Goal: Information Seeking & Learning: Find specific fact

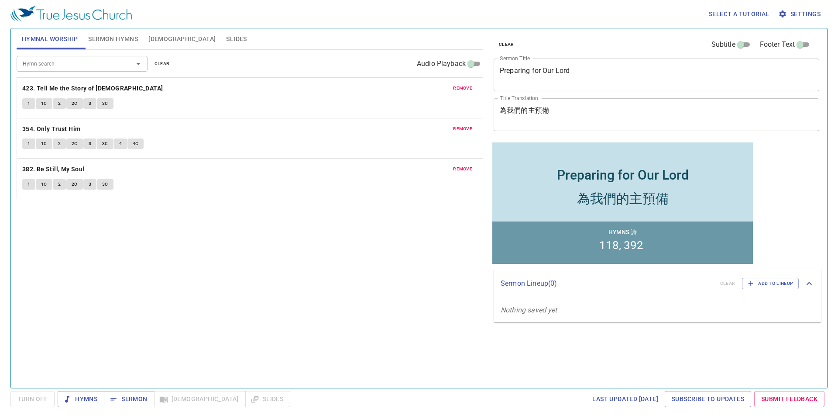
click at [154, 36] on span "Bible" at bounding box center [181, 39] width 67 height 11
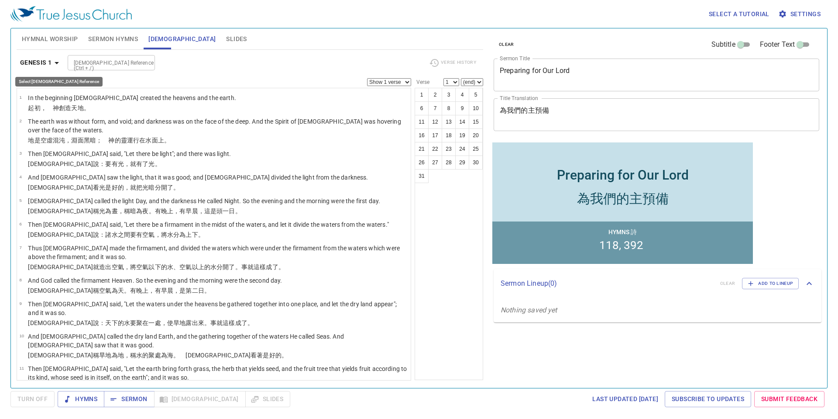
click at [57, 63] on icon "button" at bounding box center [57, 63] width 10 height 10
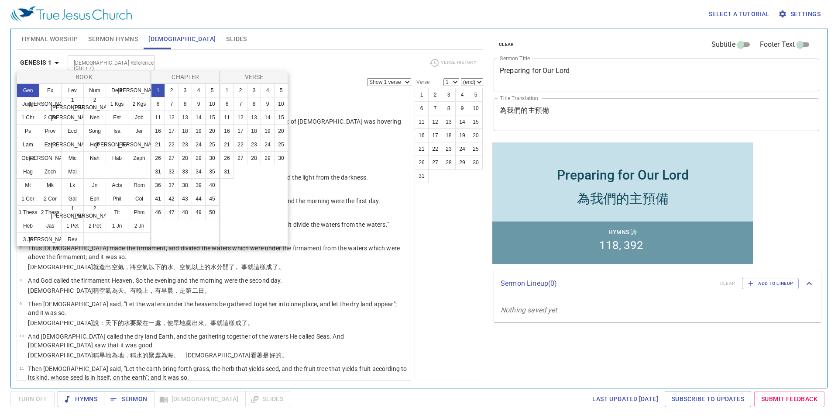
click at [182, 61] on div at bounding box center [419, 209] width 838 height 419
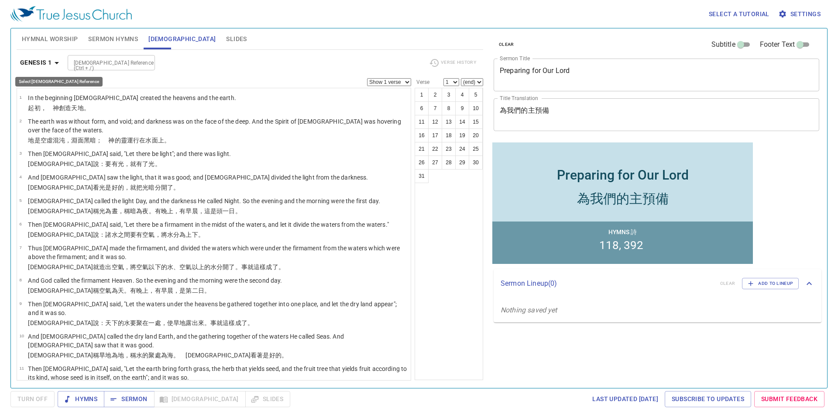
click at [55, 63] on icon "button" at bounding box center [57, 63] width 10 height 10
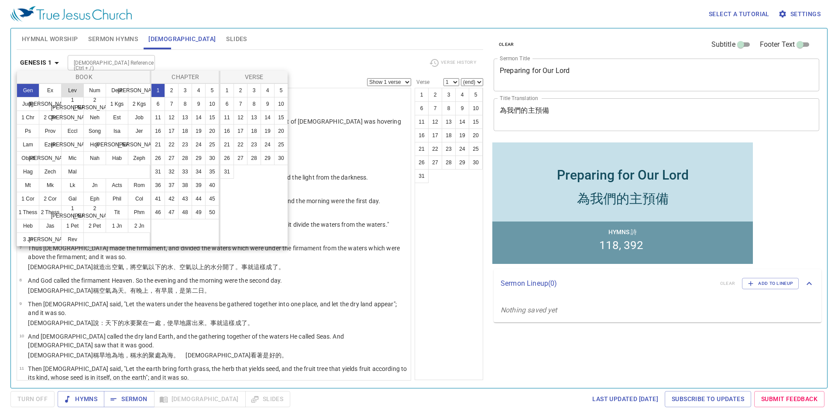
click at [76, 87] on button "Lev" at bounding box center [72, 90] width 23 height 14
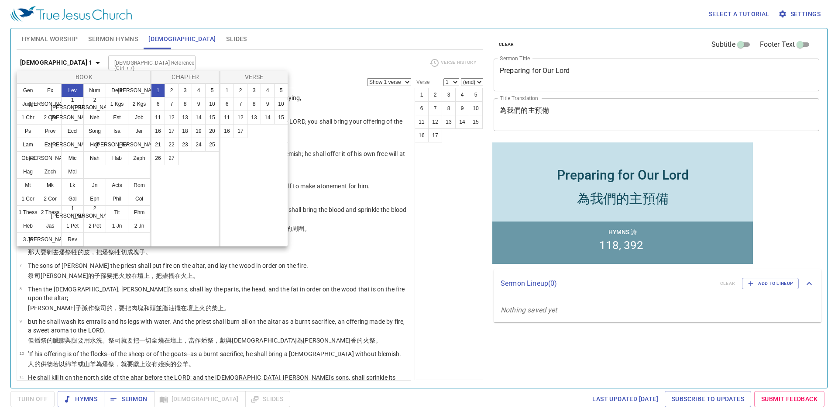
click at [334, 219] on div at bounding box center [419, 209] width 838 height 419
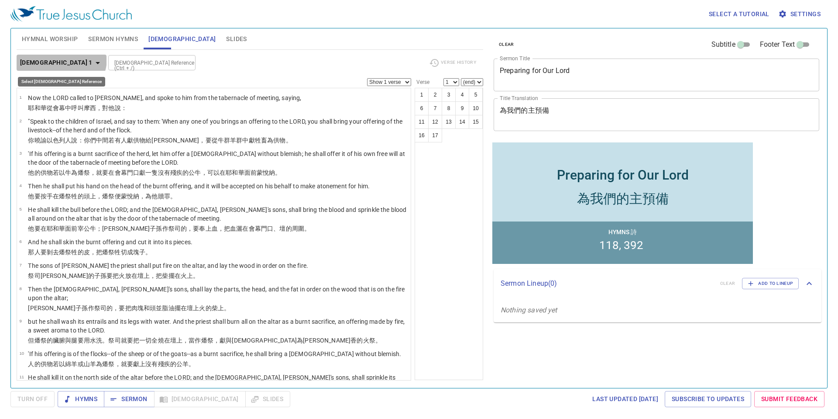
click at [93, 58] on icon "button" at bounding box center [98, 63] width 10 height 10
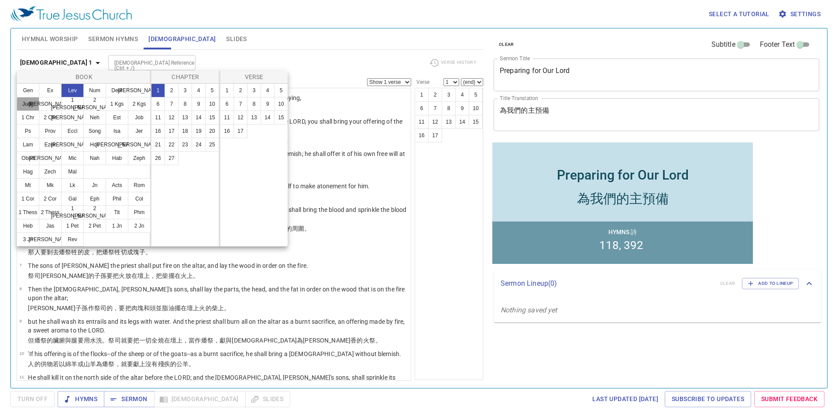
click at [25, 98] on button "Judg" at bounding box center [28, 104] width 23 height 14
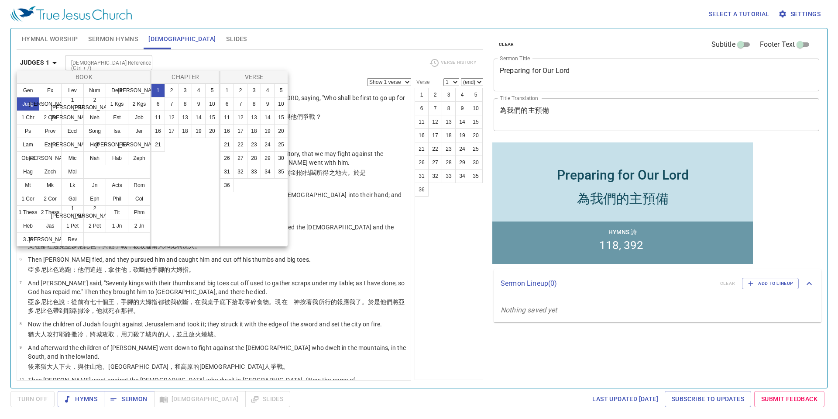
click at [338, 309] on div at bounding box center [419, 209] width 838 height 419
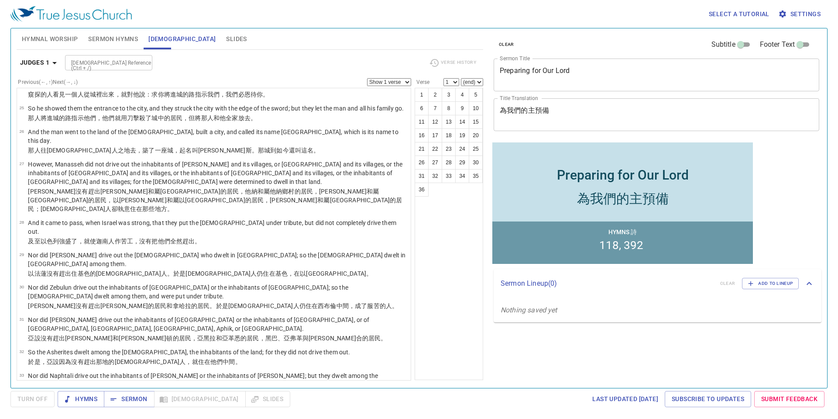
scroll to position [747, 0]
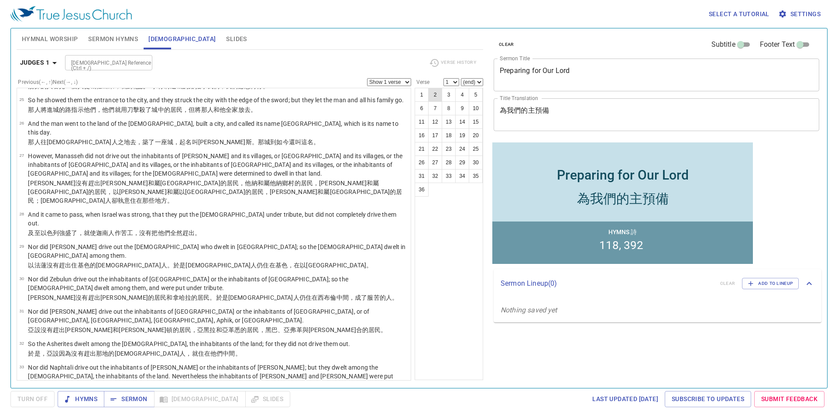
click at [433, 96] on button "2" at bounding box center [435, 95] width 14 height 14
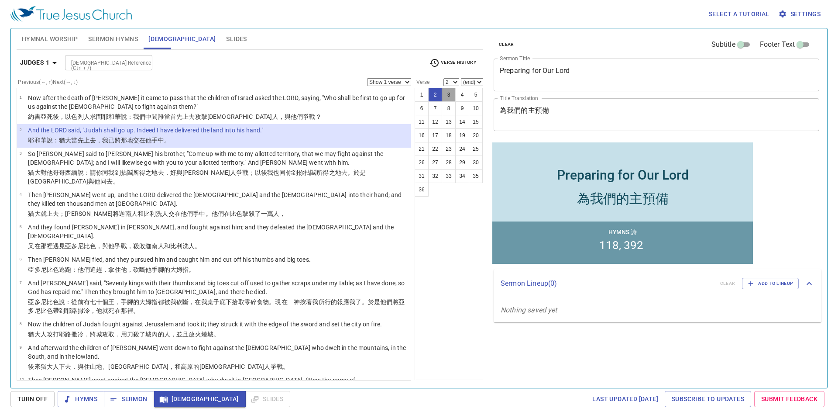
click at [451, 92] on button "3" at bounding box center [449, 95] width 14 height 14
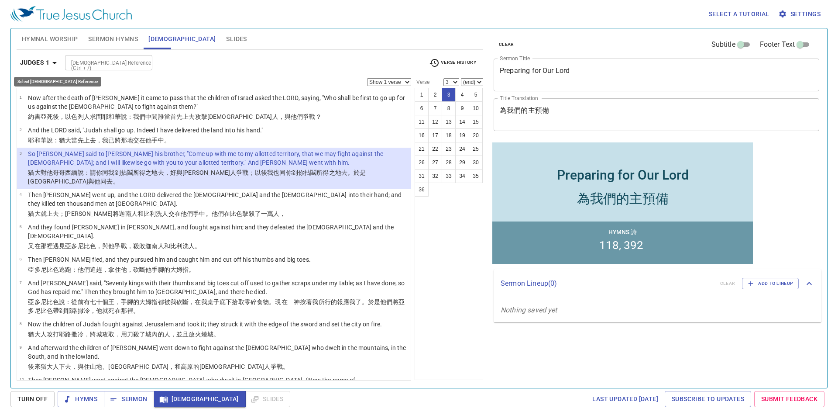
click at [52, 62] on icon "button" at bounding box center [54, 63] width 10 height 10
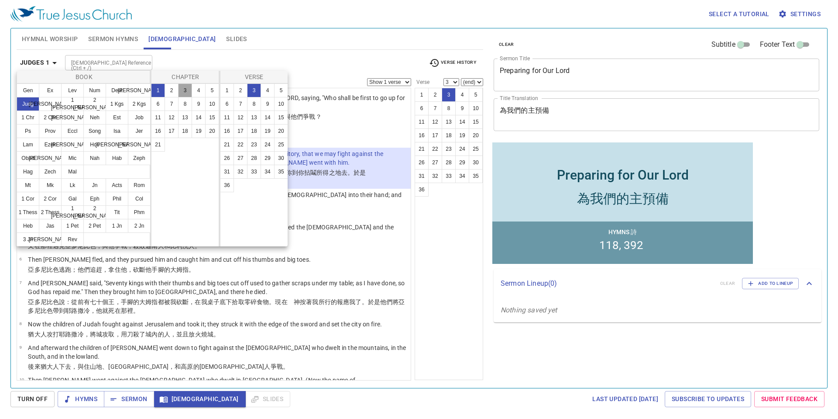
click at [182, 89] on button "3" at bounding box center [185, 90] width 14 height 14
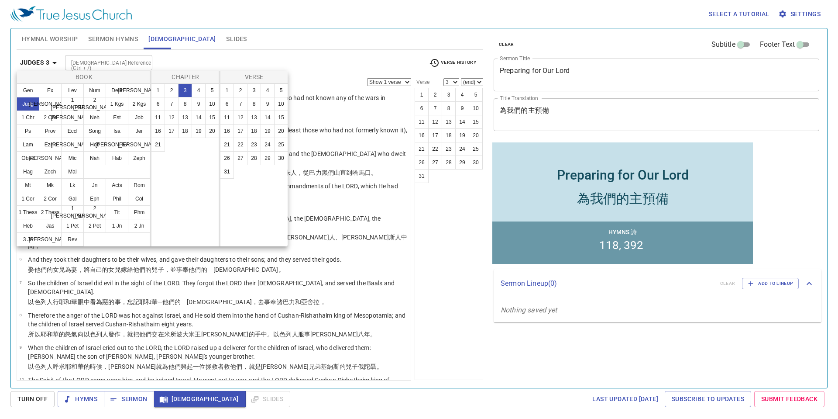
click at [361, 181] on div at bounding box center [419, 209] width 838 height 419
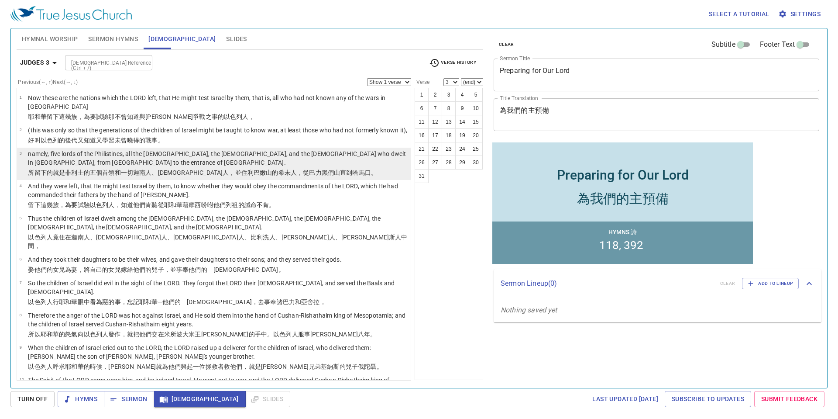
click at [404, 165] on li "3 namely, five lords of the Philistines, all the Canaanites, the Sidonians, and…" at bounding box center [214, 164] width 394 height 32
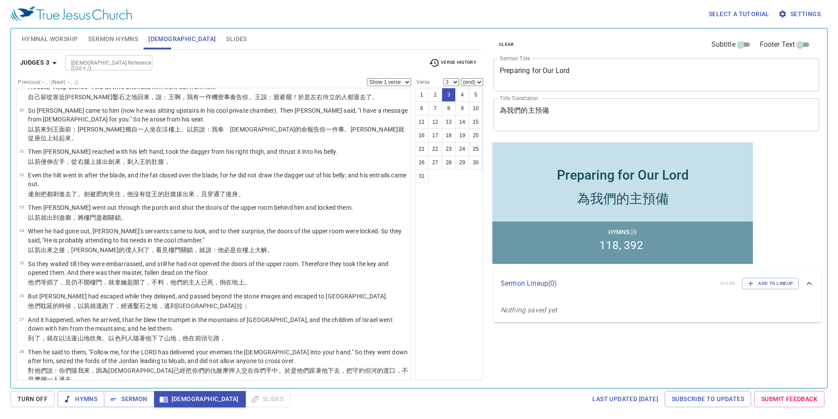
scroll to position [598, 0]
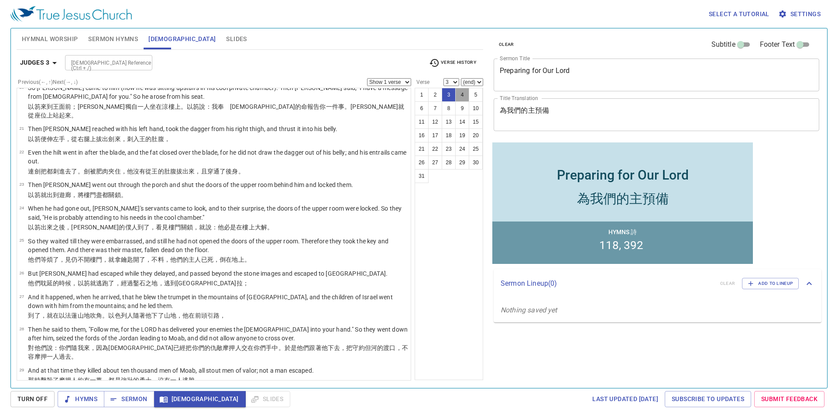
click at [460, 94] on button "4" at bounding box center [462, 95] width 14 height 14
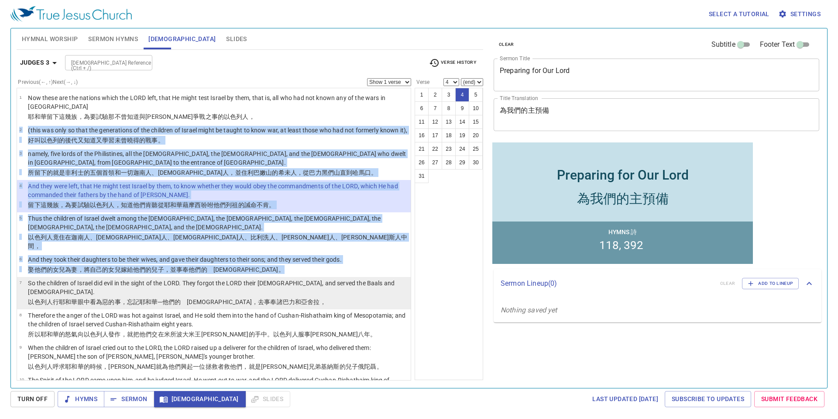
drag, startPoint x: 404, startPoint y: 148, endPoint x: 404, endPoint y: 268, distance: 120.0
click at [404, 268] on ul "1 Now these are the nations which the LORD left, that He might test Israel by t…" at bounding box center [214, 234] width 395 height 292
click at [381, 277] on li "7 So the children of Israel did evil in the sight of the LORD. They forgot the …" at bounding box center [214, 293] width 394 height 32
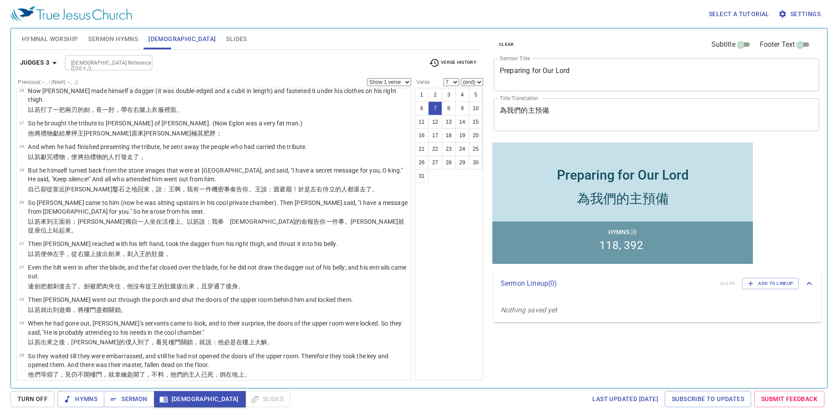
scroll to position [580, 0]
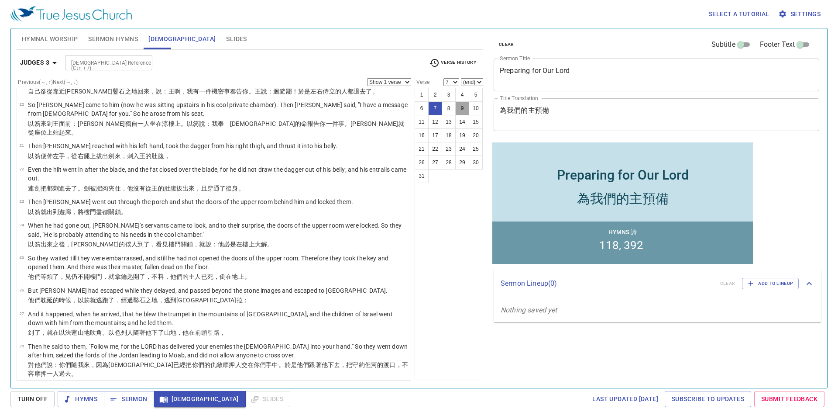
click at [459, 106] on button "9" at bounding box center [462, 108] width 14 height 14
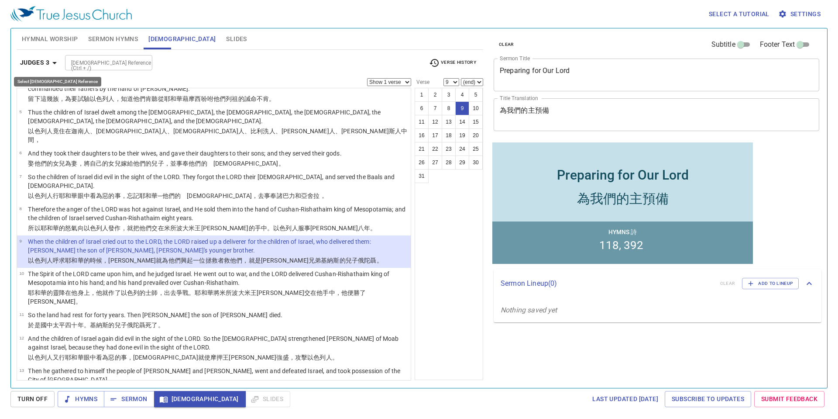
click at [55, 64] on icon "button" at bounding box center [54, 63] width 10 height 10
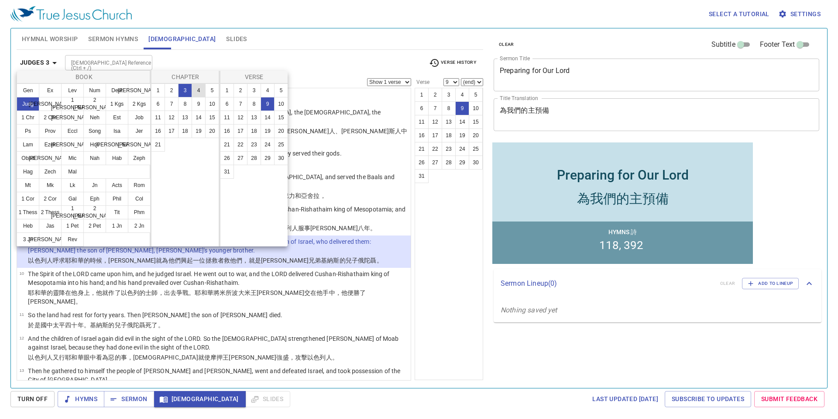
click at [196, 89] on button "4" at bounding box center [199, 90] width 14 height 14
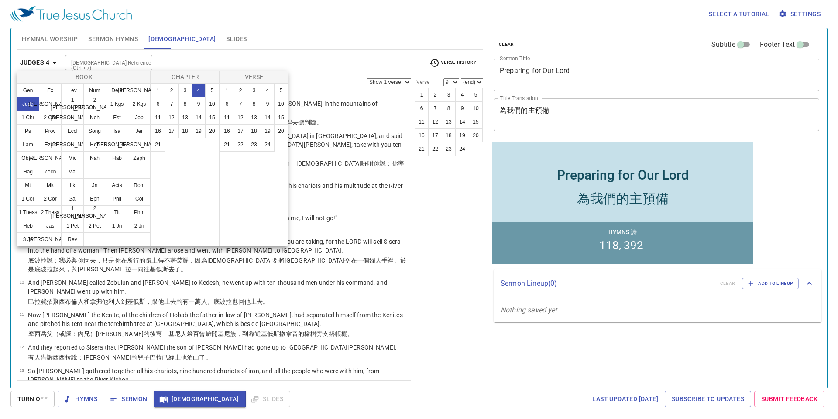
scroll to position [0, 0]
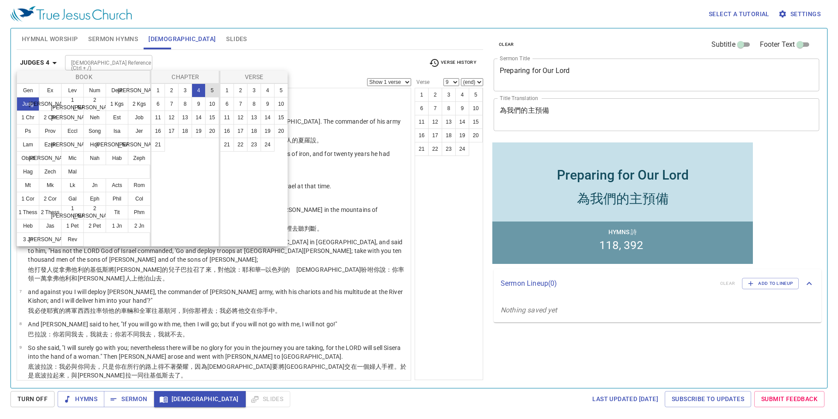
click at [213, 90] on button "5" at bounding box center [212, 90] width 14 height 14
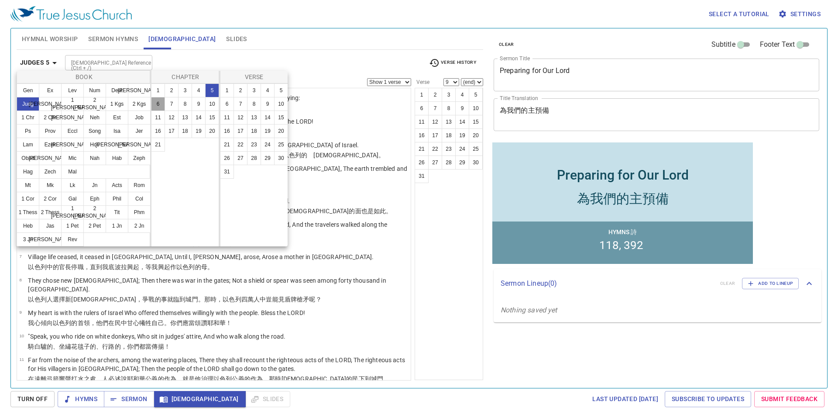
click at [155, 106] on button "6" at bounding box center [158, 104] width 14 height 14
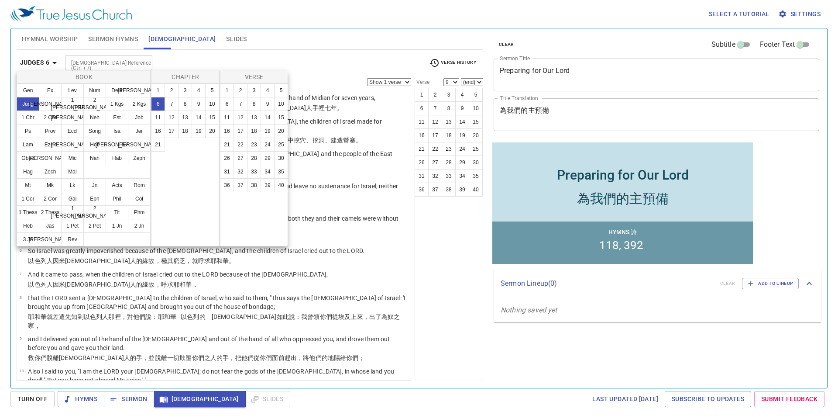
click at [365, 229] on div at bounding box center [419, 209] width 838 height 419
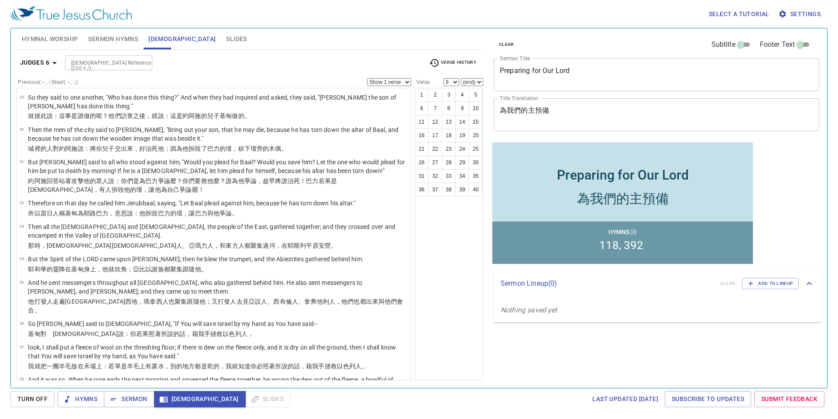
scroll to position [938, 0]
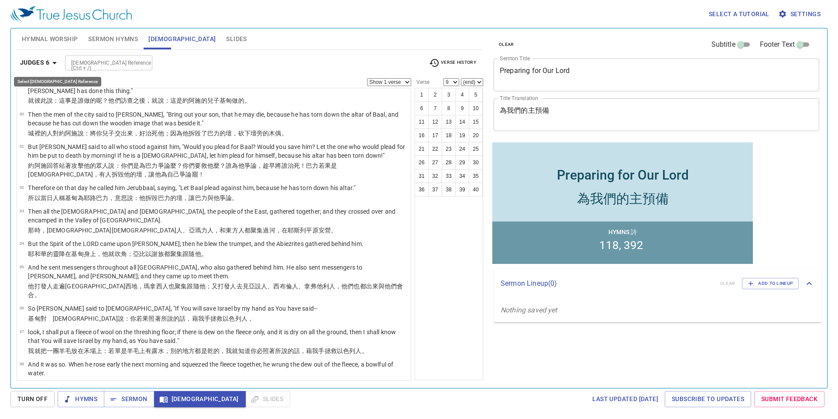
click at [53, 62] on icon "button" at bounding box center [54, 63] width 4 height 2
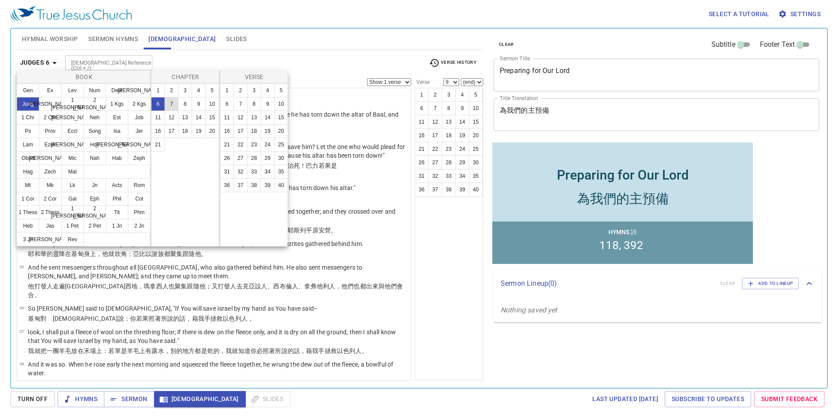
click at [171, 102] on button "7" at bounding box center [172, 104] width 14 height 14
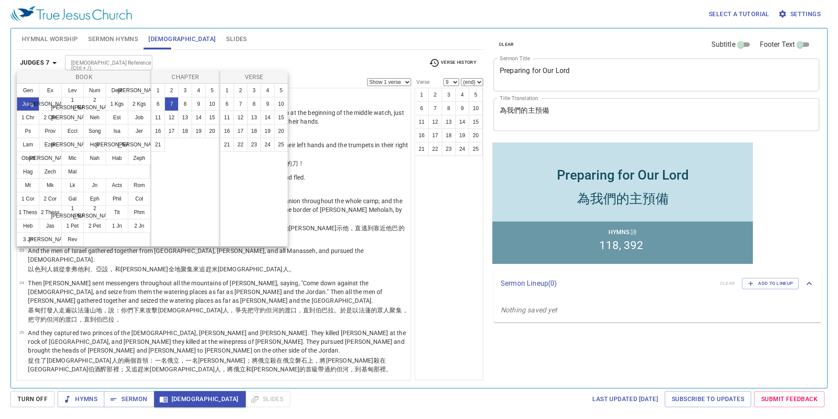
scroll to position [0, 0]
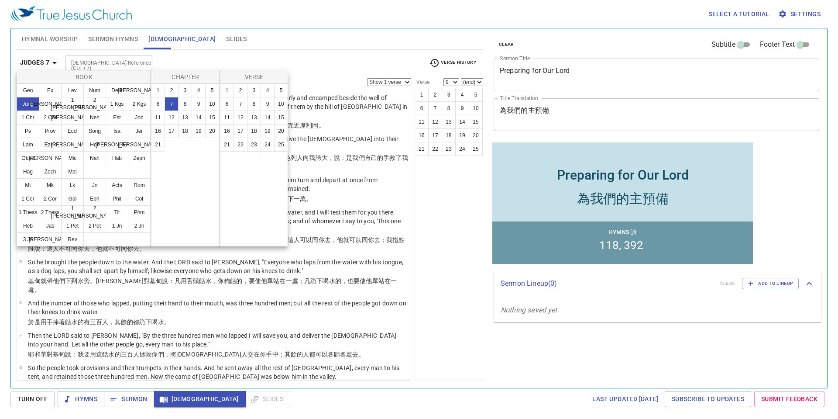
click at [334, 210] on div at bounding box center [419, 209] width 838 height 419
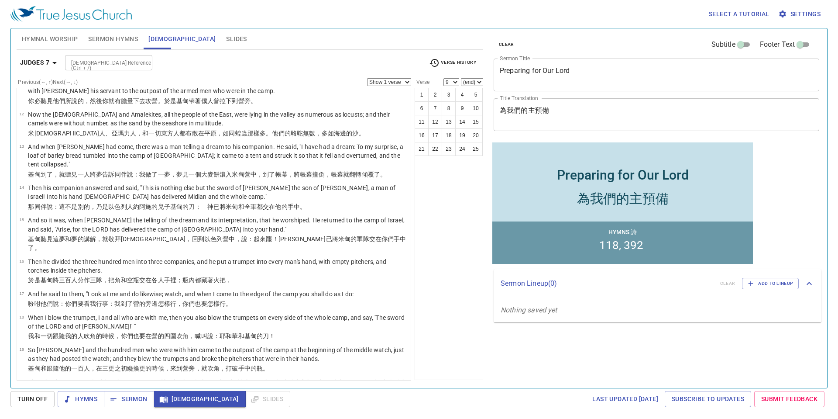
scroll to position [352, 0]
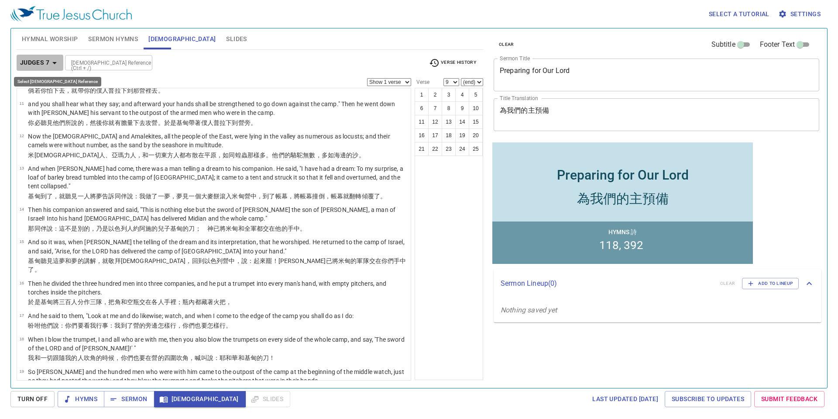
click at [54, 60] on icon "button" at bounding box center [54, 63] width 10 height 10
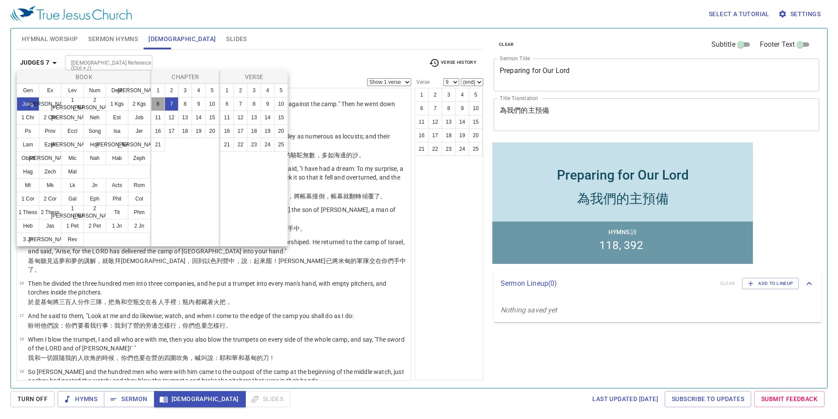
click at [159, 100] on button "6" at bounding box center [158, 104] width 14 height 14
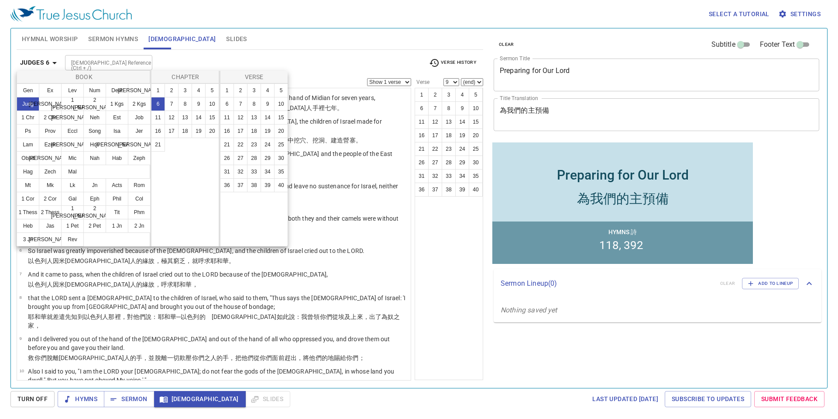
click at [331, 223] on div at bounding box center [419, 209] width 838 height 419
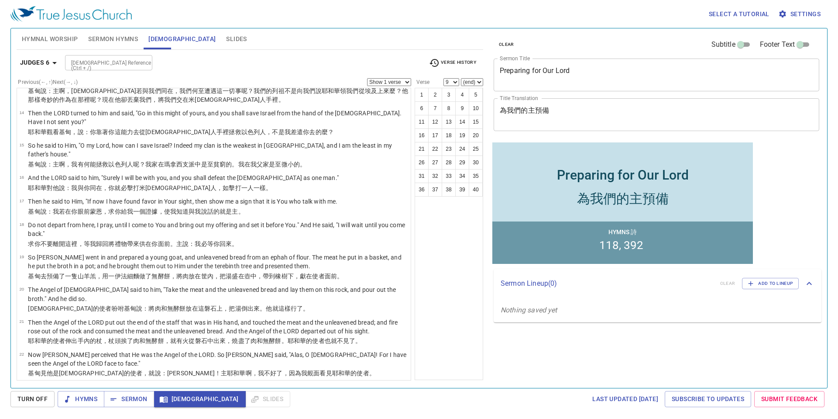
scroll to position [419, 0]
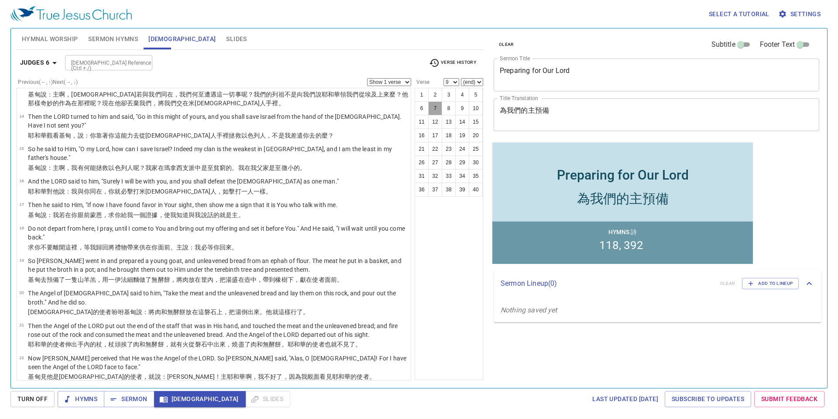
click at [435, 106] on button "7" at bounding box center [435, 108] width 14 height 14
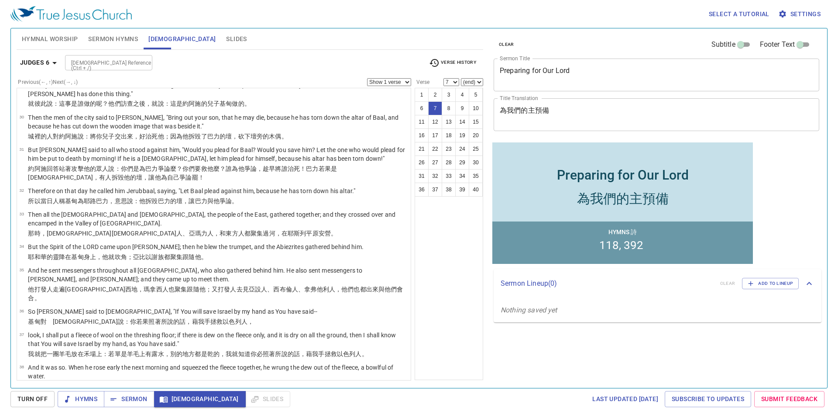
scroll to position [938, 0]
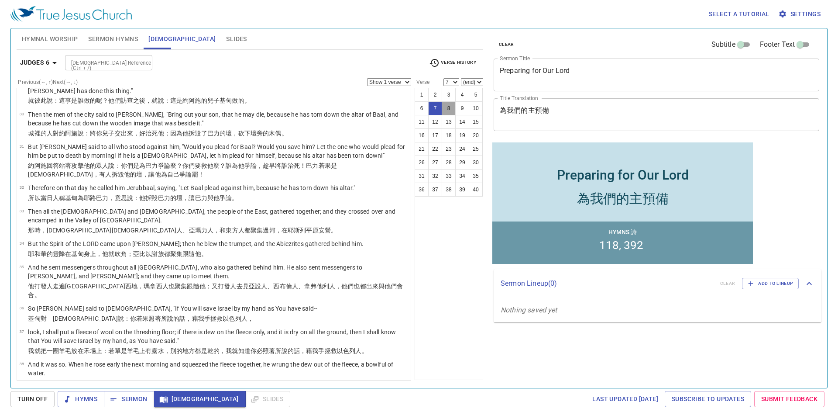
click at [450, 106] on button "8" at bounding box center [449, 108] width 14 height 14
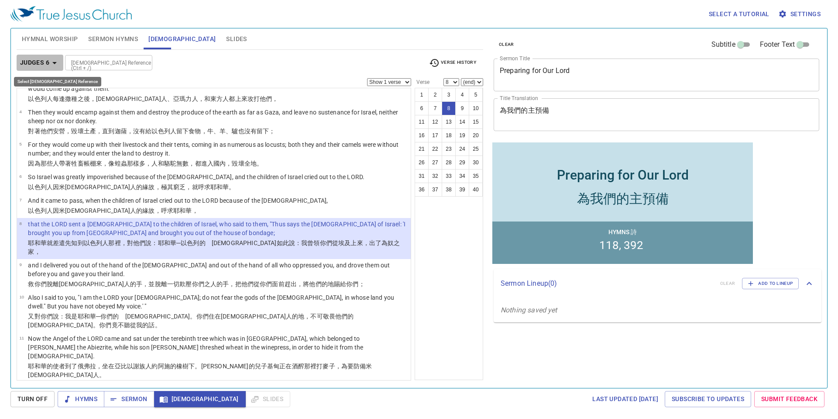
click at [53, 58] on icon "button" at bounding box center [54, 63] width 10 height 10
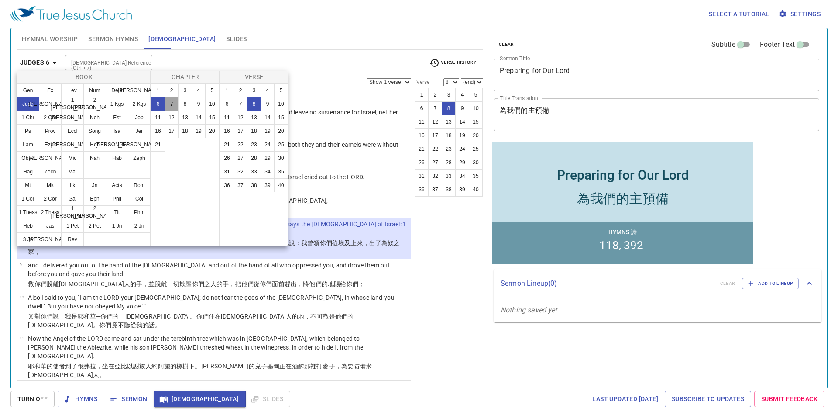
click at [167, 100] on button "7" at bounding box center [172, 104] width 14 height 14
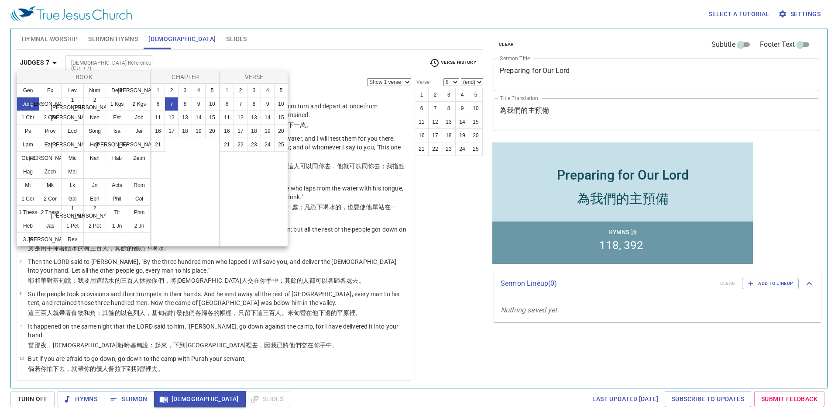
scroll to position [0, 0]
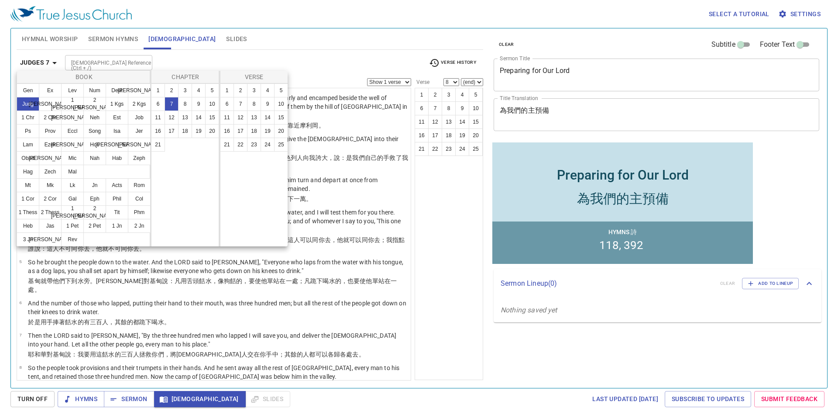
click at [336, 209] on div at bounding box center [419, 209] width 838 height 419
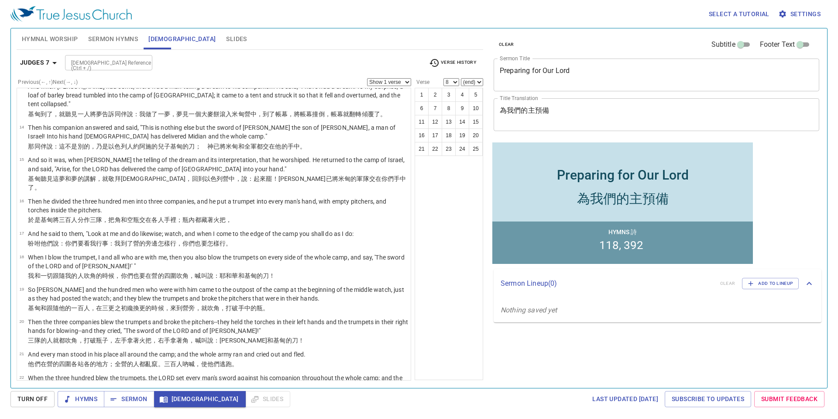
scroll to position [417, 0]
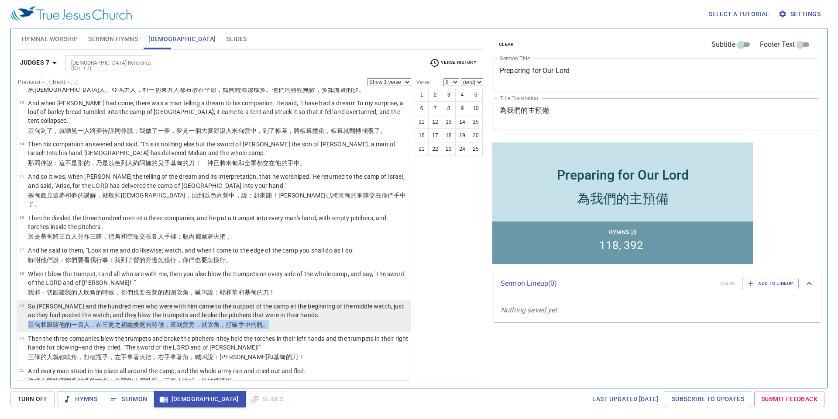
drag, startPoint x: 271, startPoint y: 272, endPoint x: 25, endPoint y: 275, distance: 245.7
click at [25, 320] on tr "基甸 和跟隨他的一百 人 ，在三更 之初 纔換更 的時候，來到 營 旁 ，就吹 角 ，打破 手 中的瓶 。" at bounding box center [213, 325] width 389 height 10
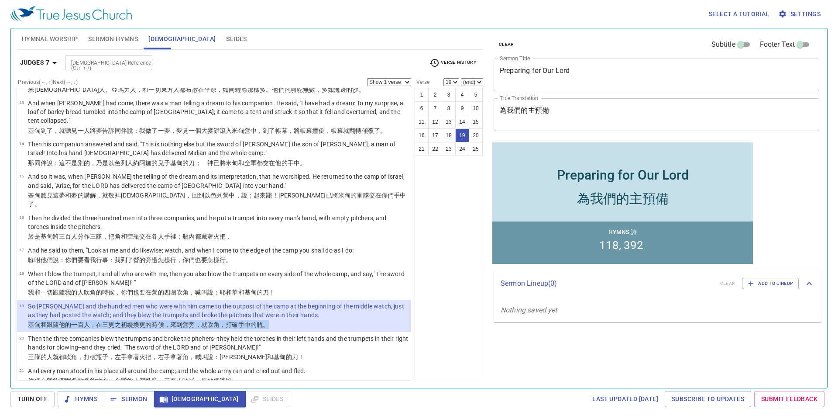
copy tr "基甸 和跟隨他的一百 人 ，在三更 之初 纔換更 的時候，來到 營 旁 ，就吹 角 ，打破 手 中的瓶 。"
click at [325, 37] on div "Hymnal Worship Sermon Hymns Bible Slides" at bounding box center [250, 38] width 467 height 21
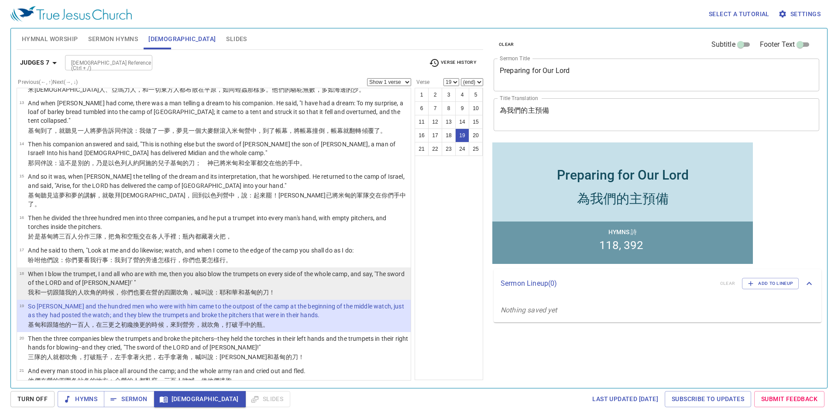
click at [216, 269] on td "When I blow the trumpet, I and all who are with me, then you also blow the trum…" at bounding box center [218, 278] width 380 height 19
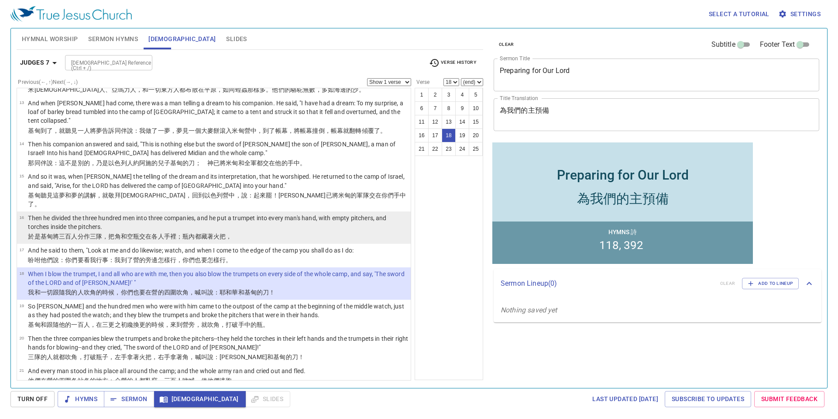
click at [250, 232] on p "於是基甸將三 百 人 分 作三 隊 ，把角 和空 瓶交在 各人手 裡；瓶內 都藏著火把 ，" at bounding box center [218, 236] width 380 height 9
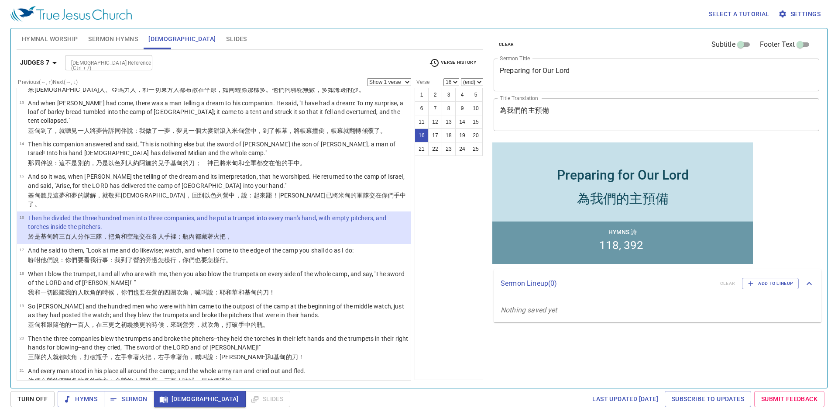
click at [185, 213] on td "Then he divided the three hundred men into three companies, and he put a trumpe…" at bounding box center [218, 222] width 380 height 19
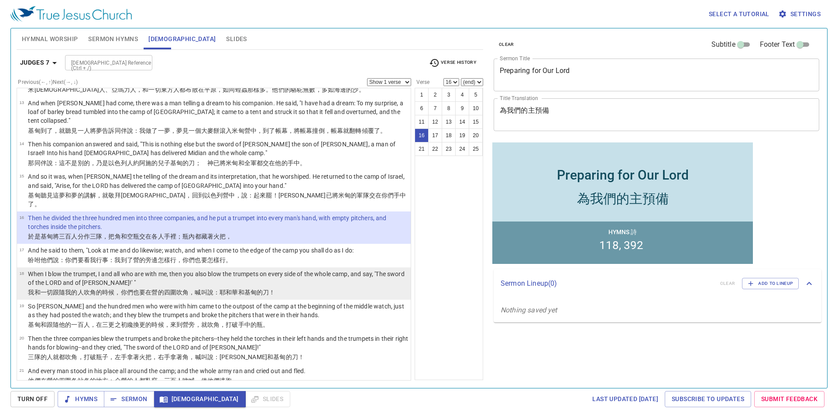
click at [224, 289] on wh559 "：耶和華 和基甸 的刀！" at bounding box center [244, 292] width 62 height 7
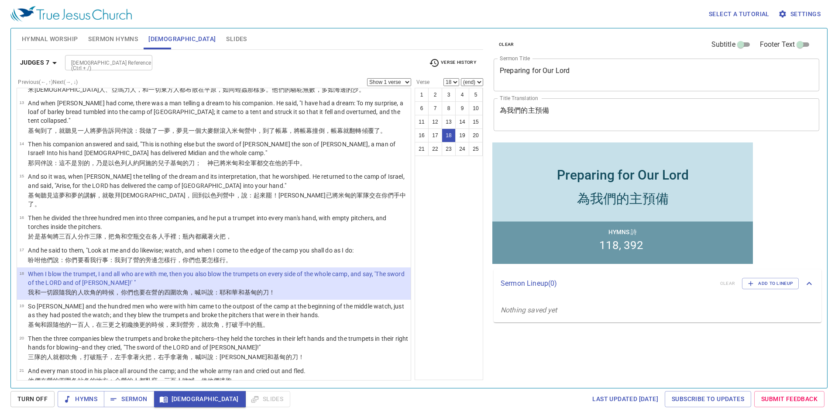
click at [243, 75] on div "Judges 7 Bible Reference (Ctrl + /) Bible Reference (Ctrl + /) Verse History" at bounding box center [250, 66] width 467 height 24
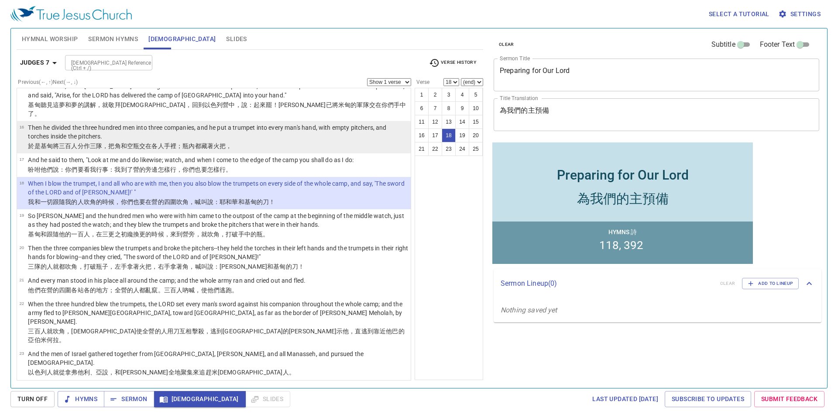
scroll to position [523, 0]
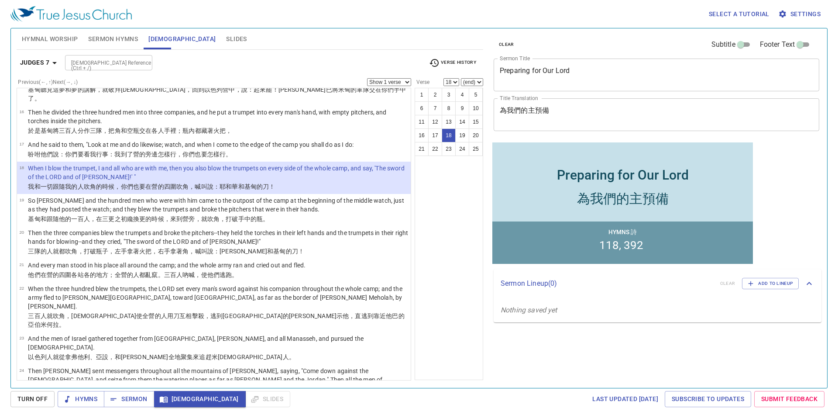
click at [181, 164] on p "When I blow the trumpet, I and all who are with me, then you also blow the trum…" at bounding box center [218, 172] width 380 height 17
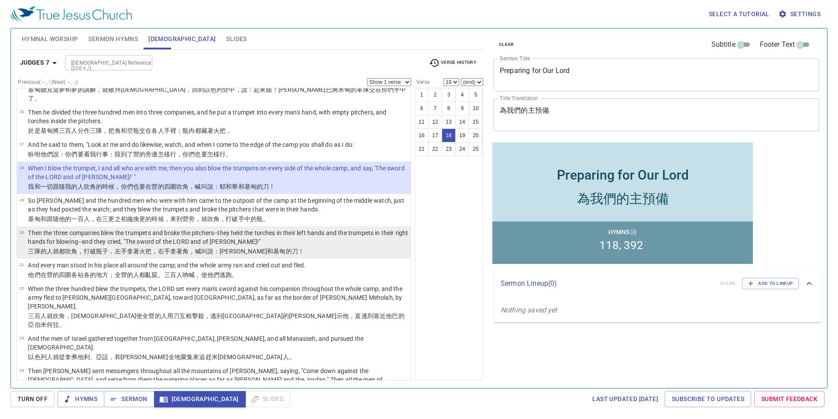
click at [345, 228] on p "Then the three companies blew the trumpets and broke the pitchers--they held th…" at bounding box center [218, 236] width 380 height 17
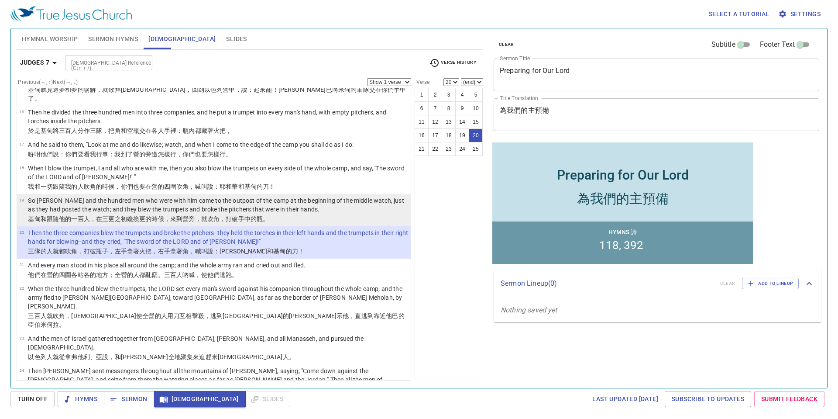
click at [328, 214] on p "基甸 和跟隨他的一百 人 ，在三更 之初 纔換更 的時候，來到 營 旁 ，就吹 角 ，打破 手 中的瓶 。" at bounding box center [218, 218] width 380 height 9
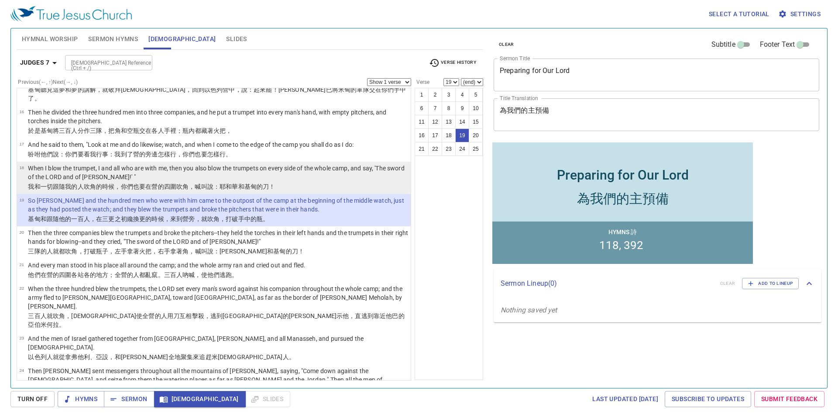
click at [292, 164] on p "When I blow the trumpet, I and all who are with me, then you also blow the trum…" at bounding box center [218, 172] width 380 height 17
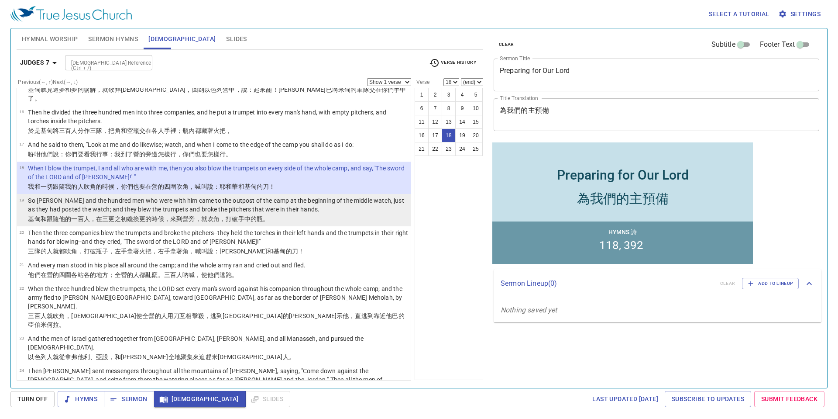
click at [295, 196] on p "So Gideon and the hundred men who were with him came to the outpost of the camp…" at bounding box center [218, 204] width 380 height 17
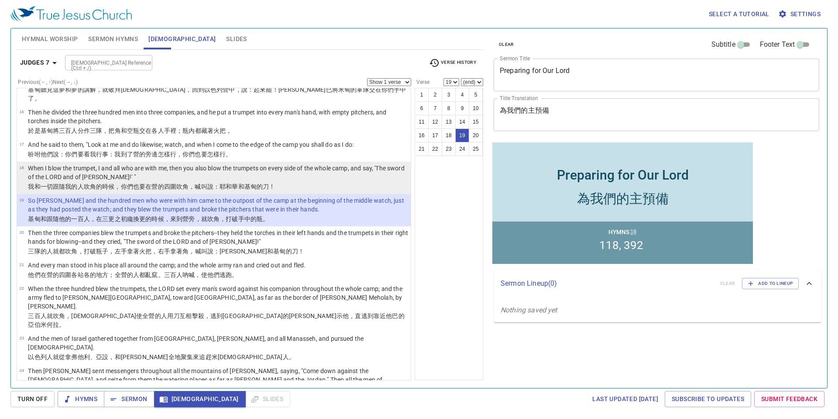
click at [307, 164] on p "When I blow the trumpet, I and all who are with me, then you also blow the trum…" at bounding box center [218, 172] width 380 height 17
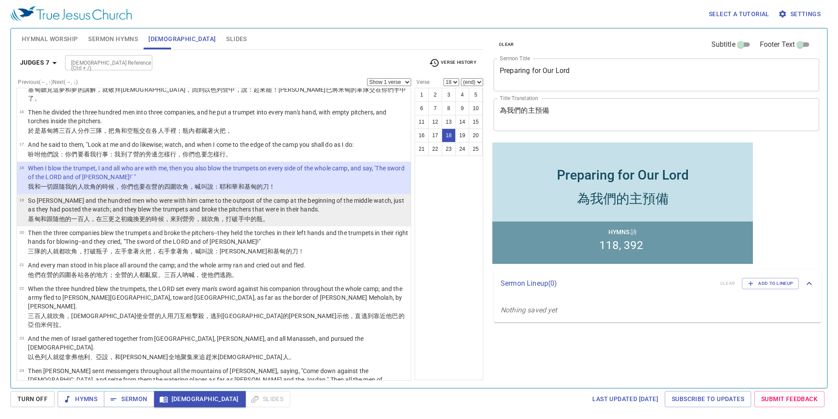
click at [319, 196] on p "So Gideon and the hundred men who were with him came to the outpost of the camp…" at bounding box center [218, 204] width 380 height 17
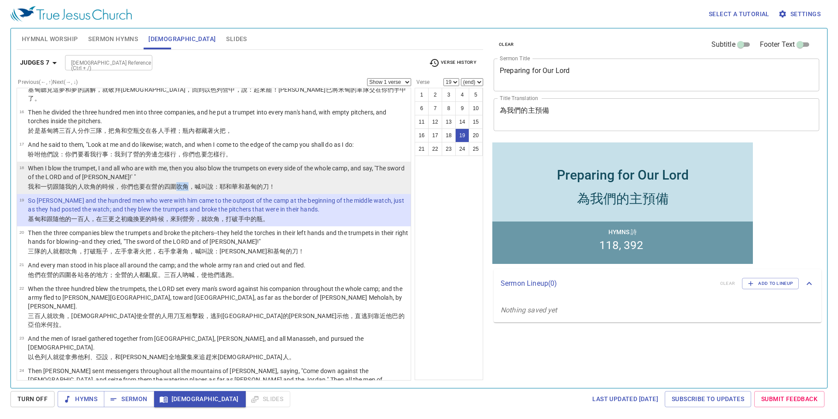
drag, startPoint x: 189, startPoint y: 132, endPoint x: 179, endPoint y: 132, distance: 10.0
click at [179, 183] on wh5439 "吹角 ，喊叫說 ：耶和華 和基甸 的刀！" at bounding box center [225, 186] width 99 height 7
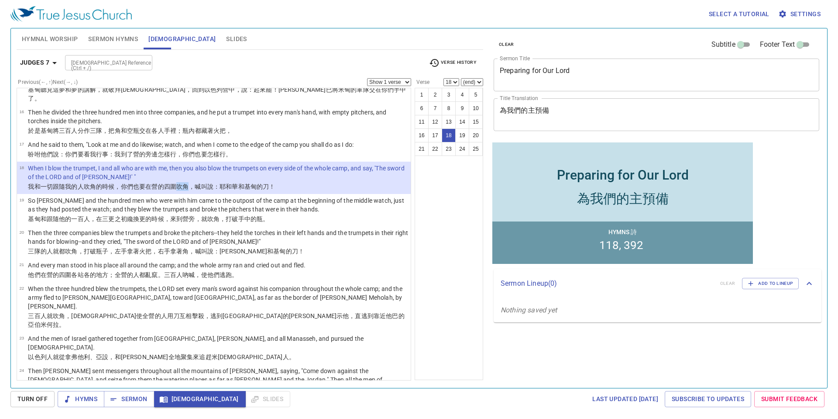
copy wh5439 "吹角"
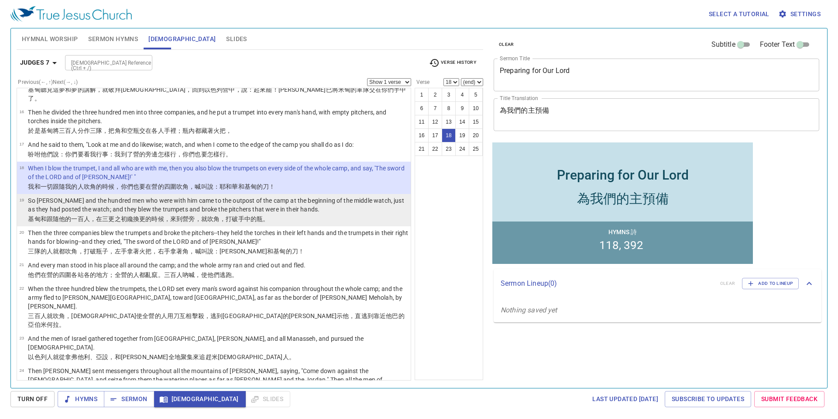
click at [235, 196] on p "So Gideon and the hundred men who were with him came to the outpost of the camp…" at bounding box center [218, 204] width 380 height 17
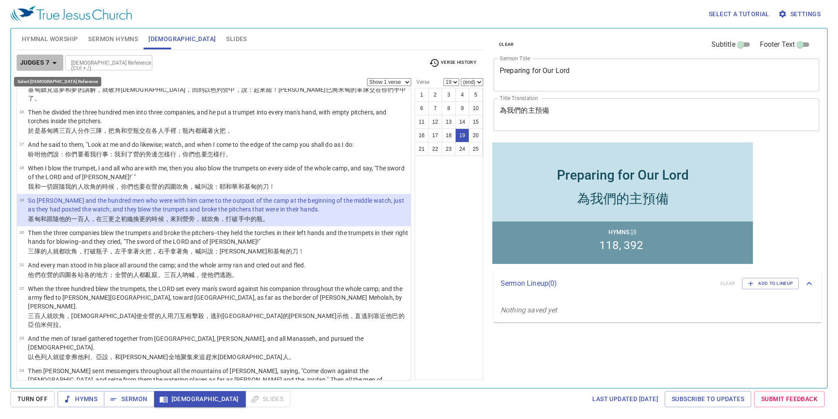
click at [52, 58] on icon "button" at bounding box center [54, 63] width 10 height 10
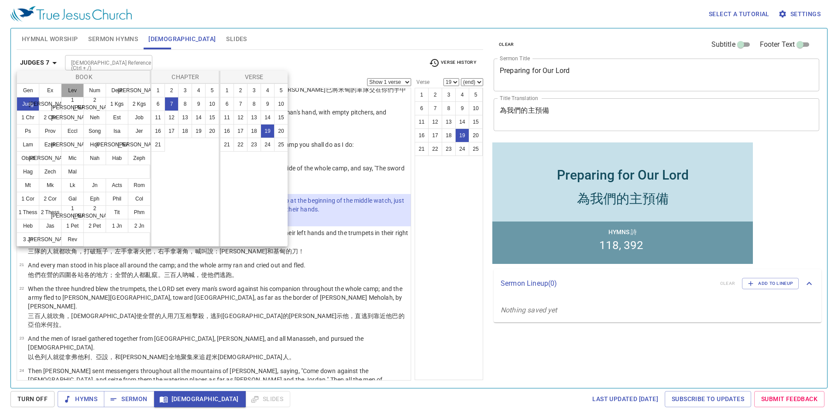
click at [67, 86] on button "Lev" at bounding box center [72, 90] width 23 height 14
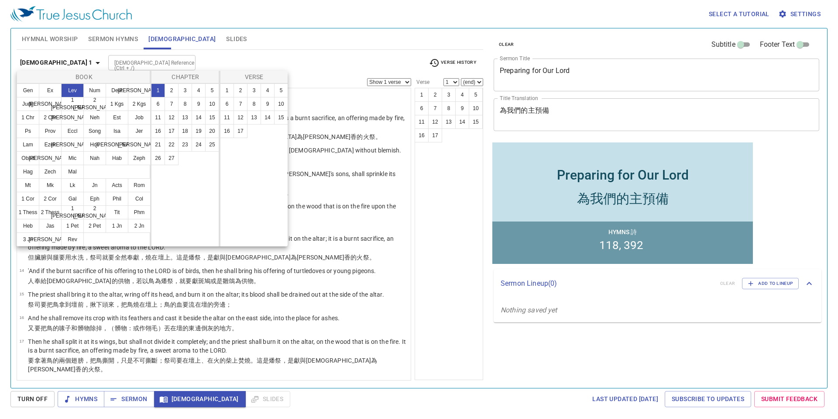
scroll to position [0, 0]
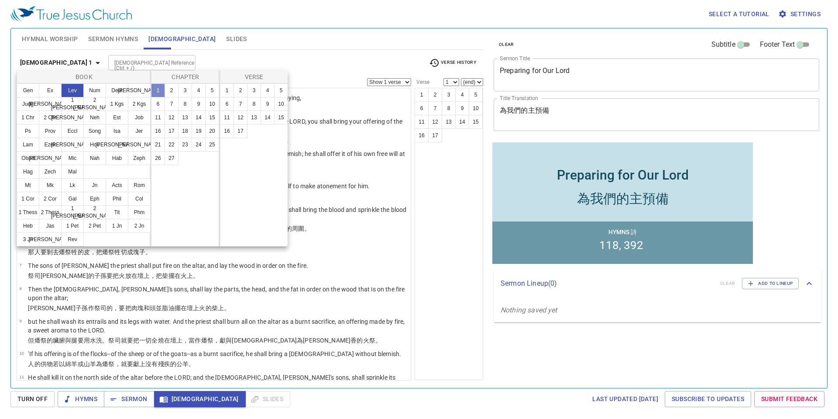
click at [160, 86] on button "1" at bounding box center [158, 90] width 14 height 14
click at [172, 89] on button "2" at bounding box center [172, 90] width 14 height 14
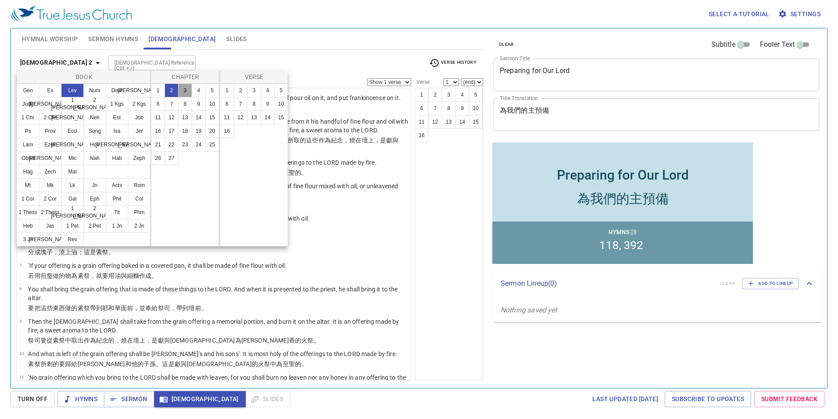
click at [182, 89] on button "3" at bounding box center [185, 90] width 14 height 14
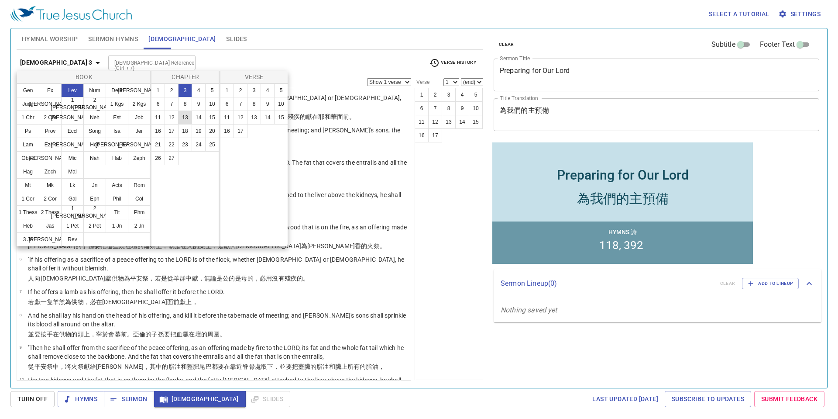
click at [185, 118] on button "13" at bounding box center [185, 117] width 14 height 14
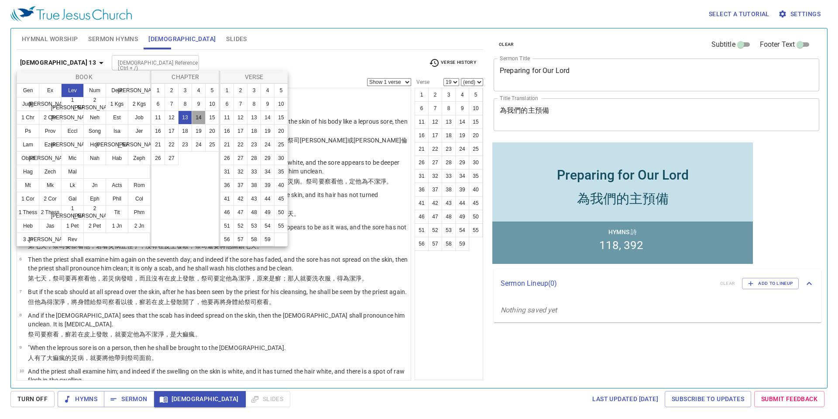
click at [200, 113] on button "14" at bounding box center [199, 117] width 14 height 14
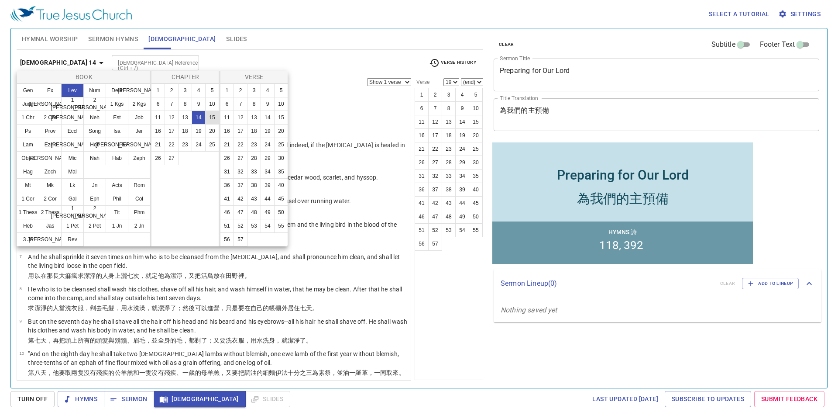
click at [215, 120] on button "15" at bounding box center [212, 117] width 14 height 14
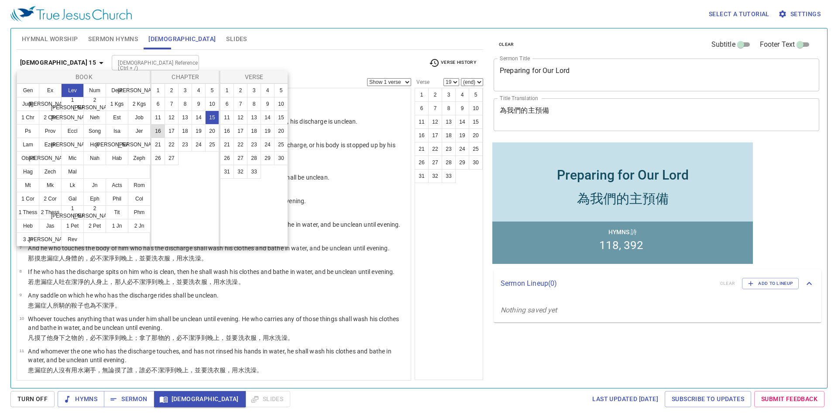
click at [153, 128] on button "16" at bounding box center [158, 131] width 14 height 14
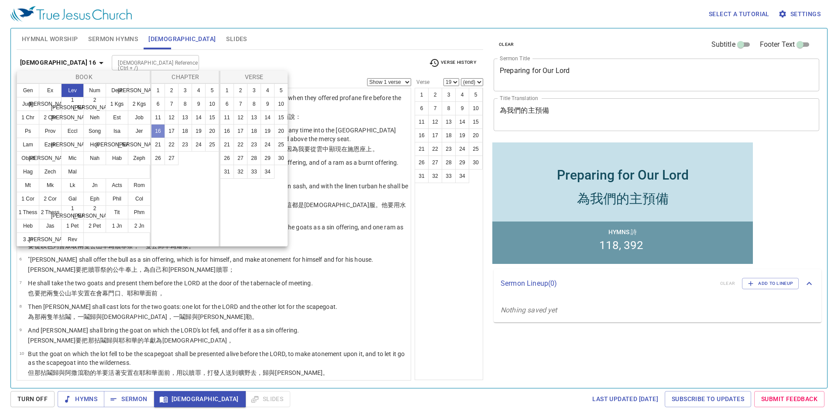
click at [161, 130] on button "16" at bounding box center [158, 131] width 14 height 14
click at [168, 130] on button "17" at bounding box center [172, 131] width 14 height 14
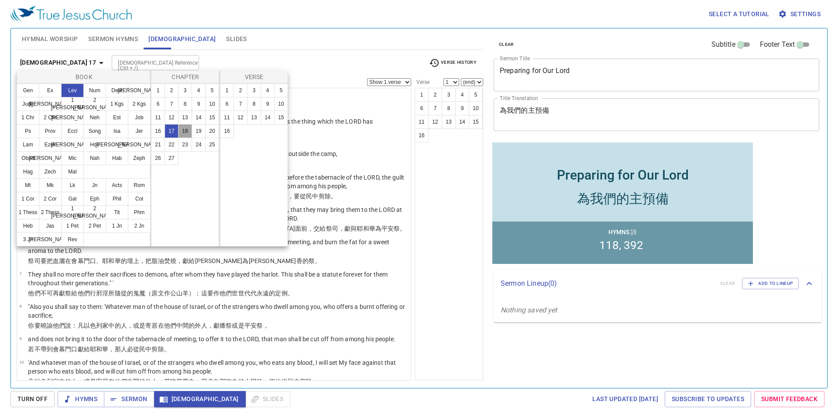
click at [185, 130] on button "18" at bounding box center [185, 131] width 14 height 14
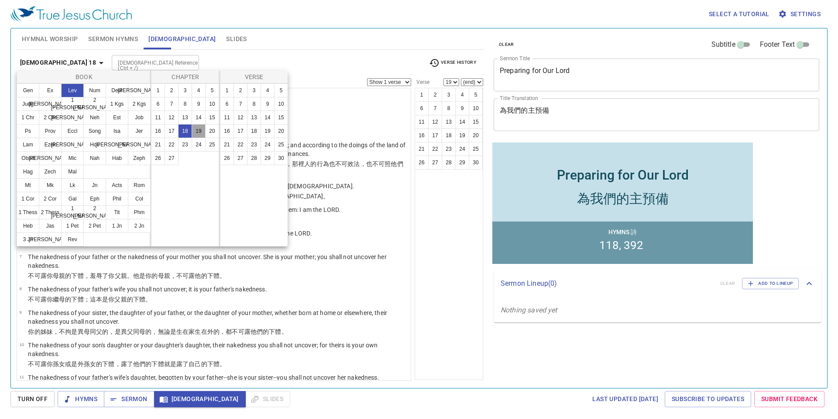
click at [196, 131] on button "19" at bounding box center [199, 131] width 14 height 14
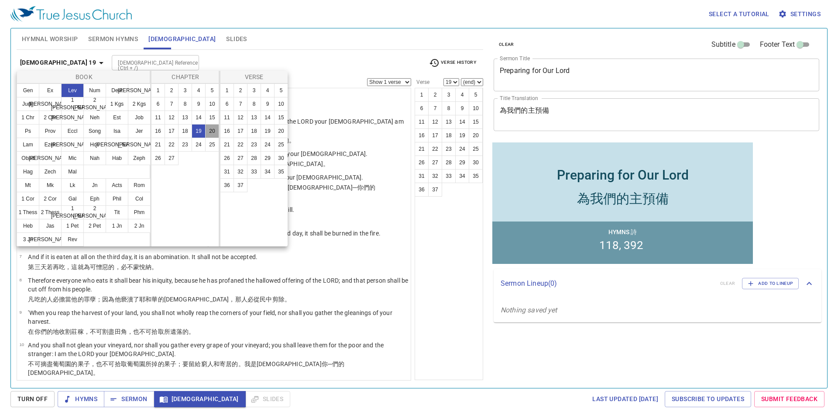
click at [210, 132] on button "20" at bounding box center [212, 131] width 14 height 14
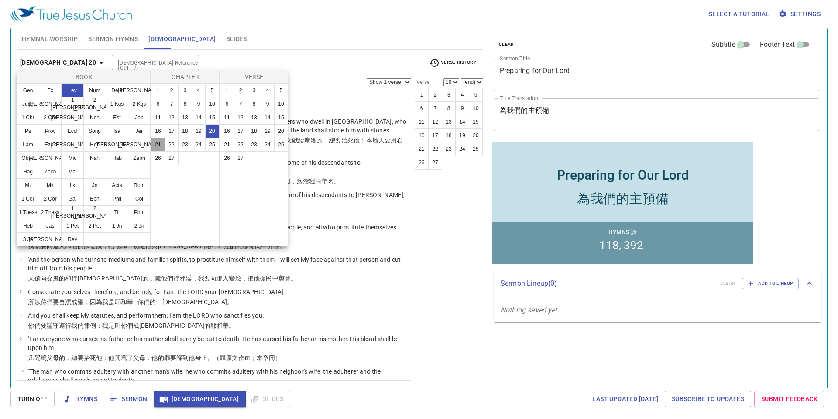
click at [162, 143] on button "21" at bounding box center [158, 144] width 14 height 14
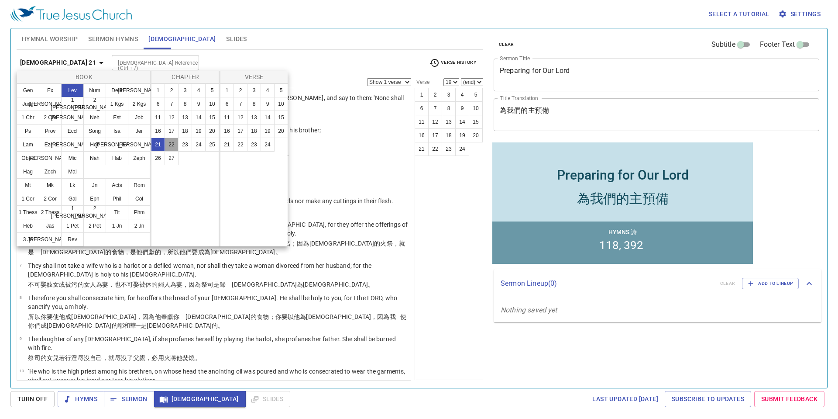
click at [174, 143] on button "22" at bounding box center [172, 144] width 14 height 14
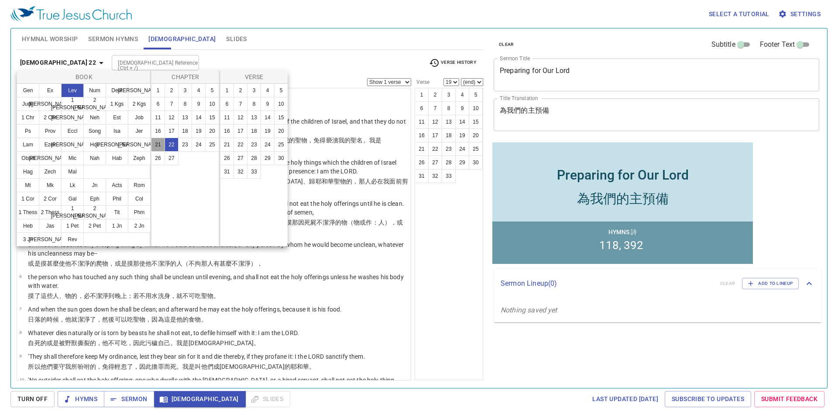
click at [162, 142] on button "21" at bounding box center [158, 144] width 14 height 14
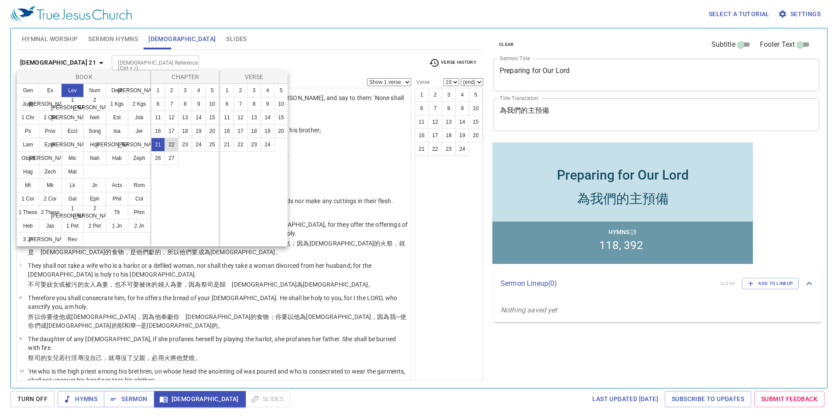
click at [174, 142] on button "22" at bounding box center [172, 144] width 14 height 14
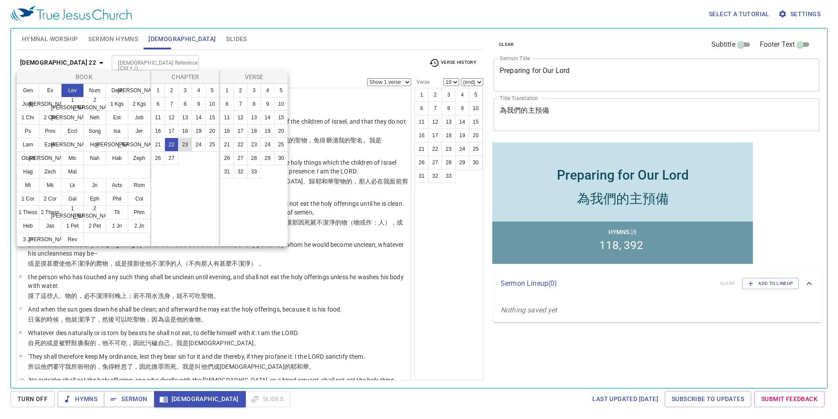
click at [183, 142] on button "23" at bounding box center [185, 144] width 14 height 14
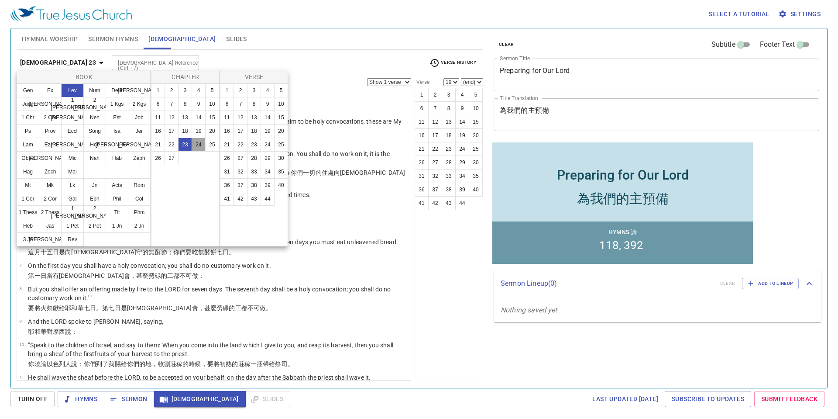
click at [198, 144] on button "24" at bounding box center [199, 144] width 14 height 14
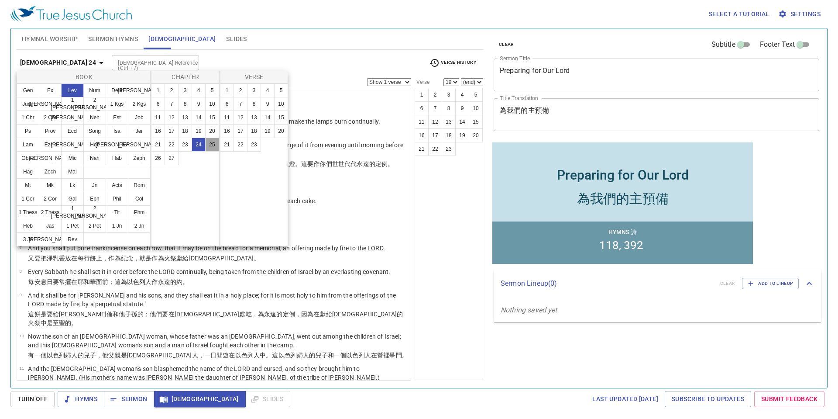
click at [211, 141] on button "25" at bounding box center [212, 144] width 14 height 14
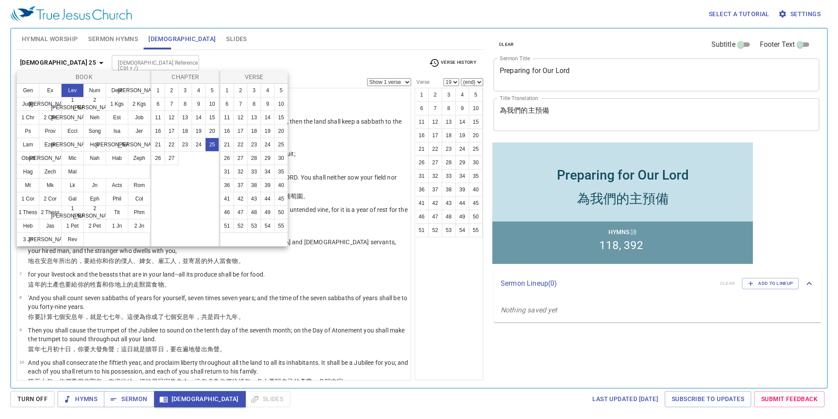
click at [265, 358] on div at bounding box center [419, 209] width 838 height 419
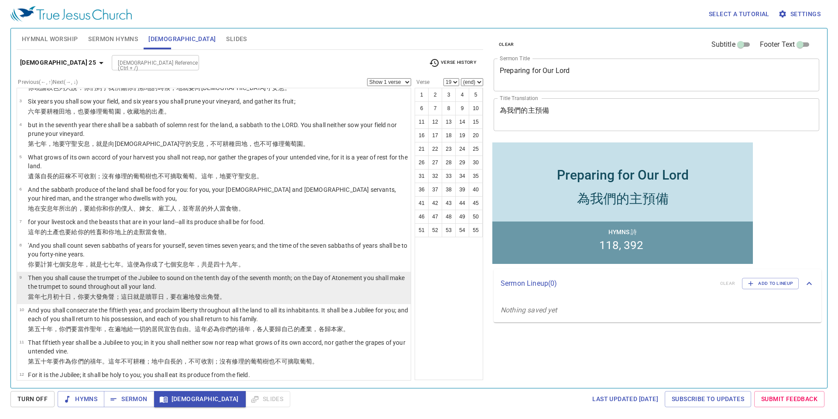
scroll to position [87, 0]
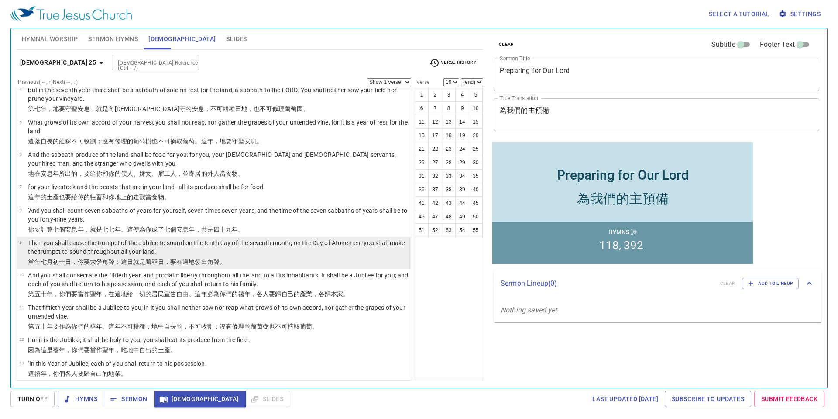
click at [220, 257] on p "當年七 月 初十日 ，你要大發 角 聲 ；這日就是贖罪 日 ，要在遍地 發出 角 聲。" at bounding box center [218, 261] width 380 height 9
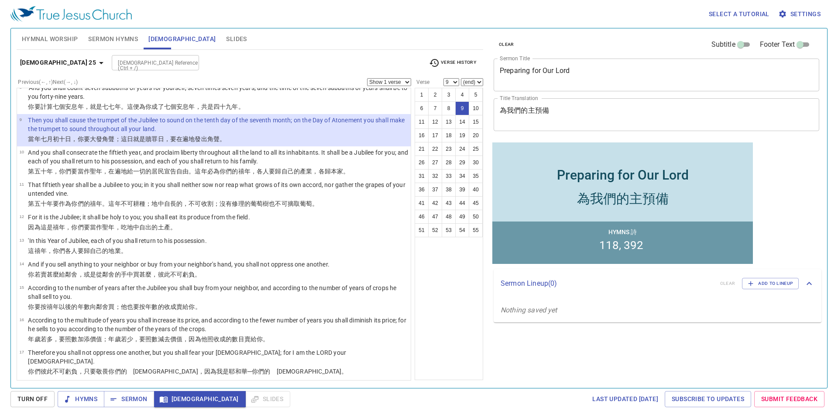
scroll to position [0, 0]
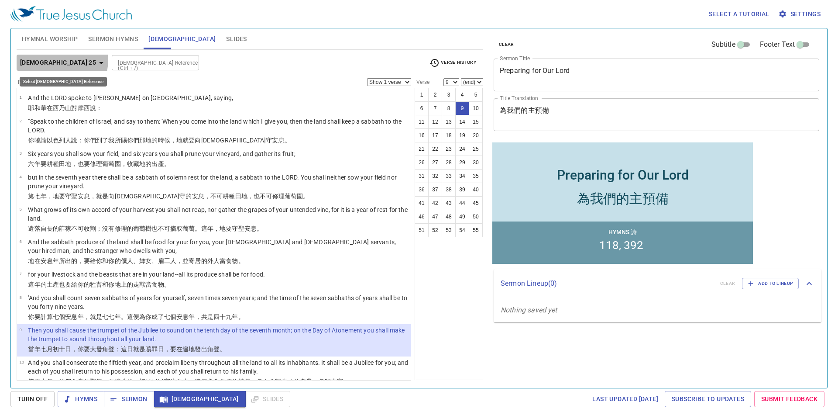
click at [96, 60] on icon "button" at bounding box center [101, 63] width 10 height 10
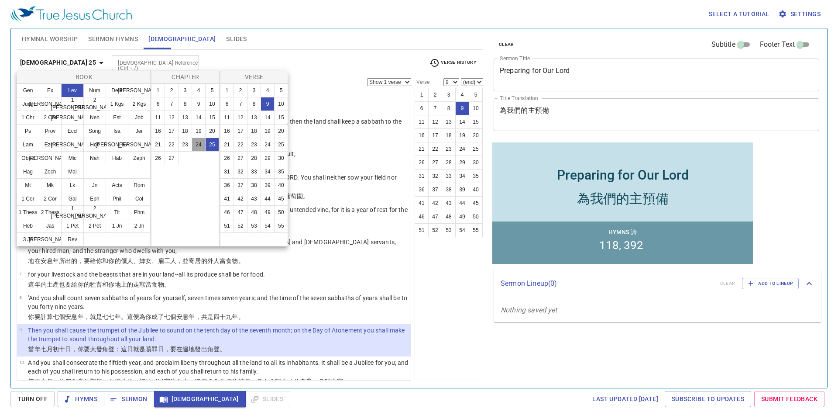
click at [193, 141] on button "24" at bounding box center [199, 144] width 14 height 14
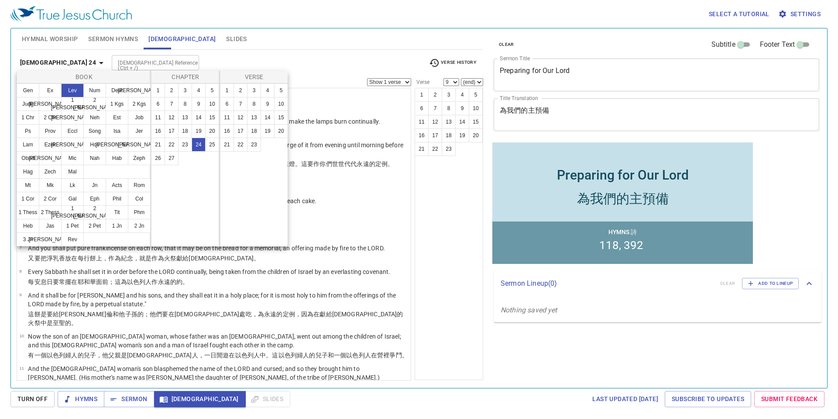
click at [305, 196] on div at bounding box center [419, 209] width 838 height 419
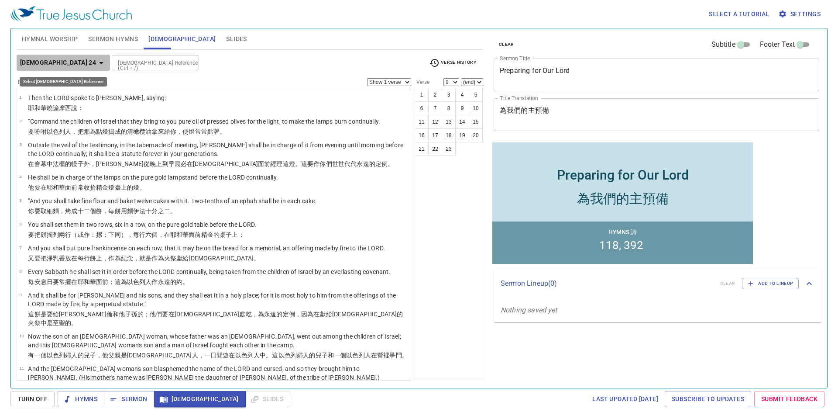
click at [96, 62] on icon "button" at bounding box center [101, 63] width 10 height 10
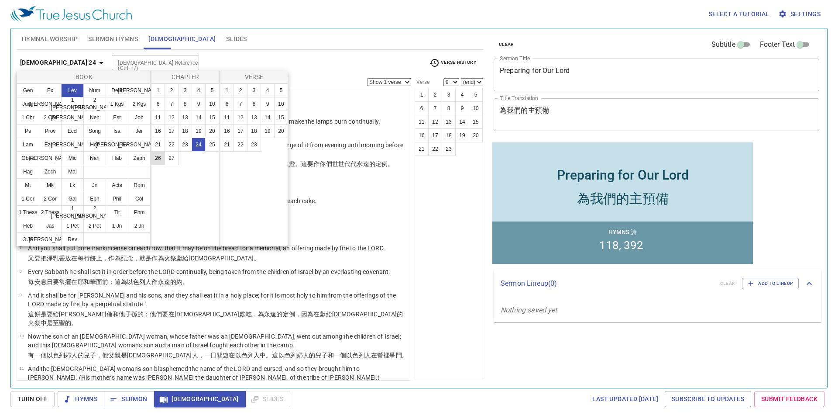
click at [155, 156] on button "26" at bounding box center [158, 158] width 14 height 14
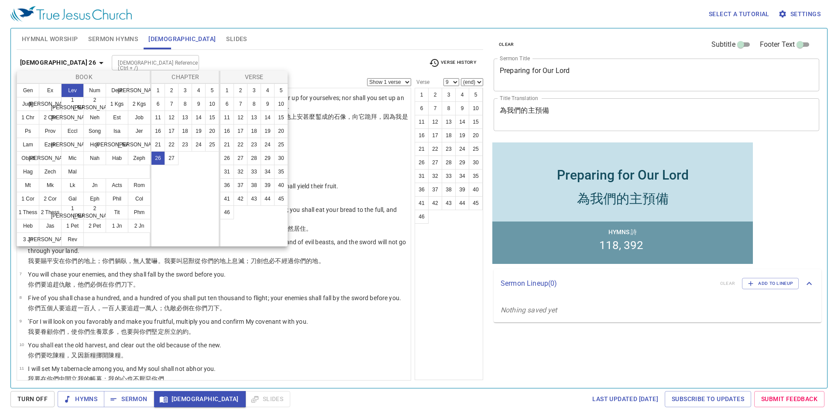
click at [302, 271] on div at bounding box center [419, 209] width 838 height 419
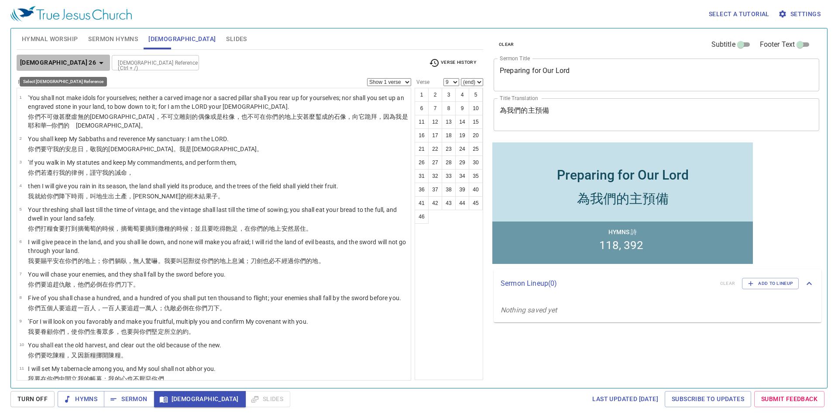
click at [96, 61] on icon "button" at bounding box center [101, 63] width 10 height 10
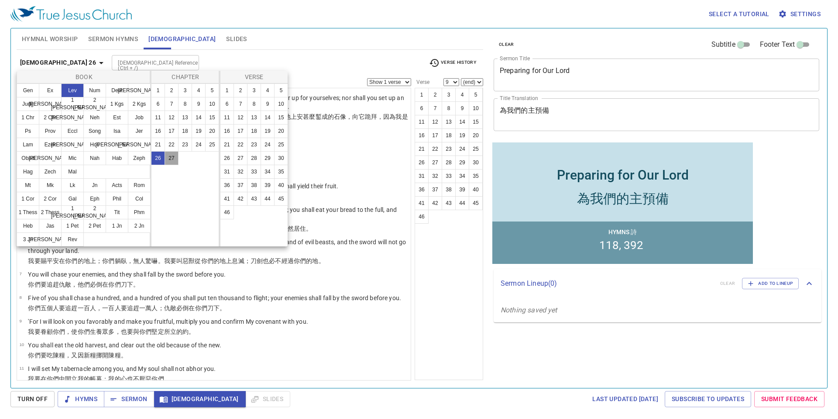
click at [175, 158] on button "27" at bounding box center [172, 158] width 14 height 14
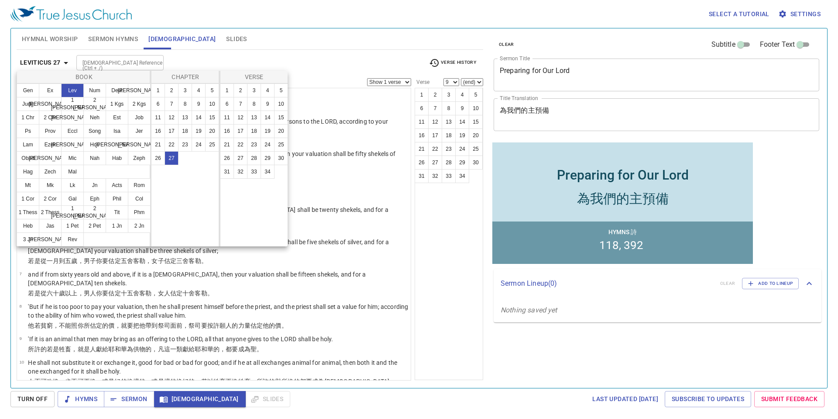
click at [335, 207] on div at bounding box center [419, 209] width 838 height 419
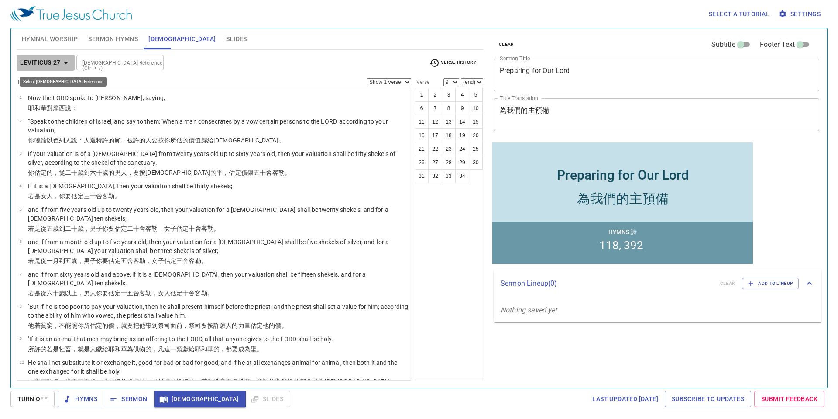
click at [63, 62] on icon "button" at bounding box center [66, 63] width 10 height 10
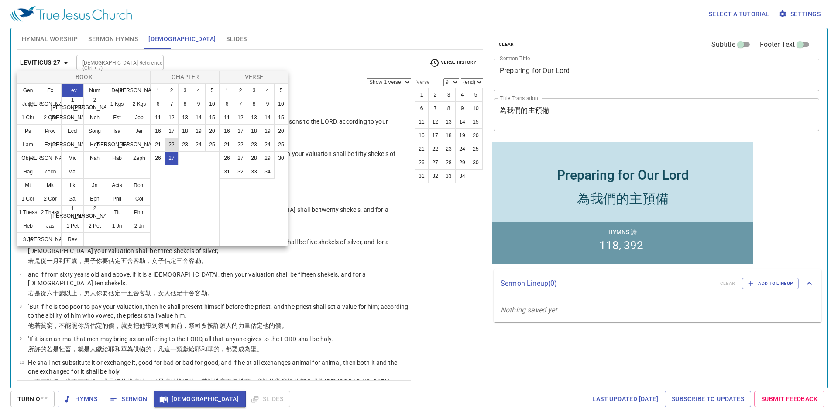
click at [176, 144] on button "22" at bounding box center [172, 144] width 14 height 14
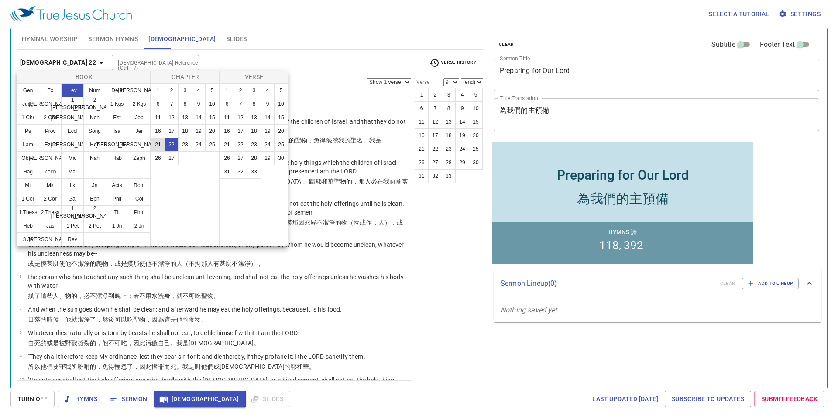
click at [160, 145] on button "21" at bounding box center [158, 144] width 14 height 14
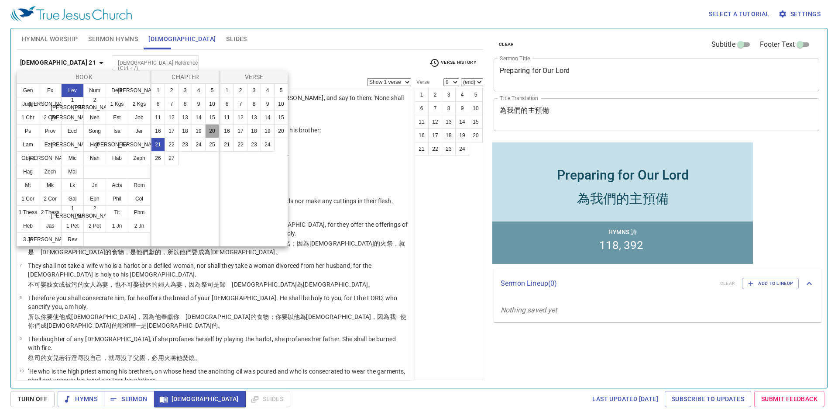
click at [215, 130] on button "20" at bounding box center [212, 131] width 14 height 14
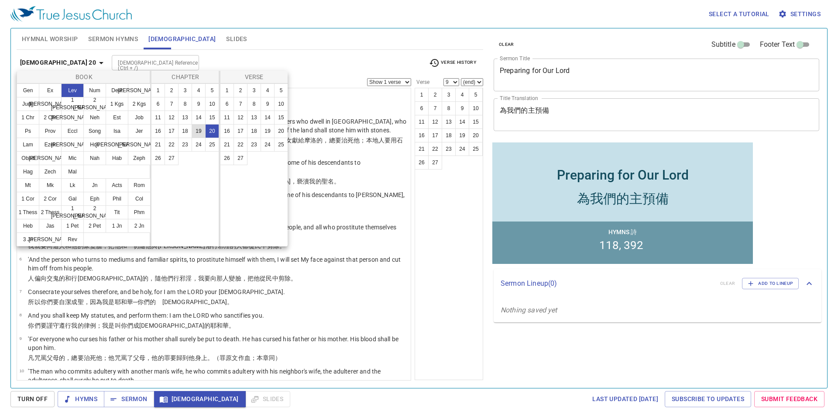
click at [199, 129] on button "19" at bounding box center [199, 131] width 14 height 14
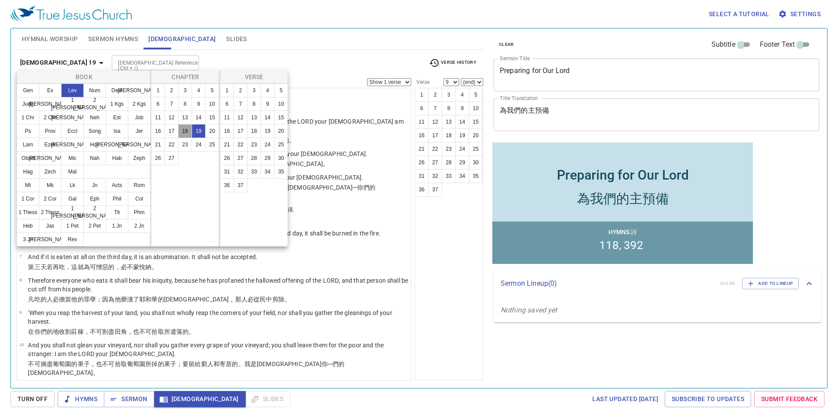
click at [187, 132] on button "18" at bounding box center [185, 131] width 14 height 14
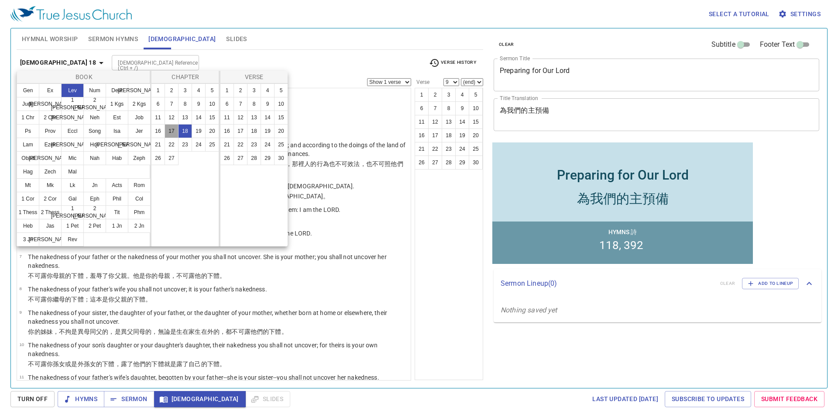
click at [165, 131] on button "17" at bounding box center [172, 131] width 14 height 14
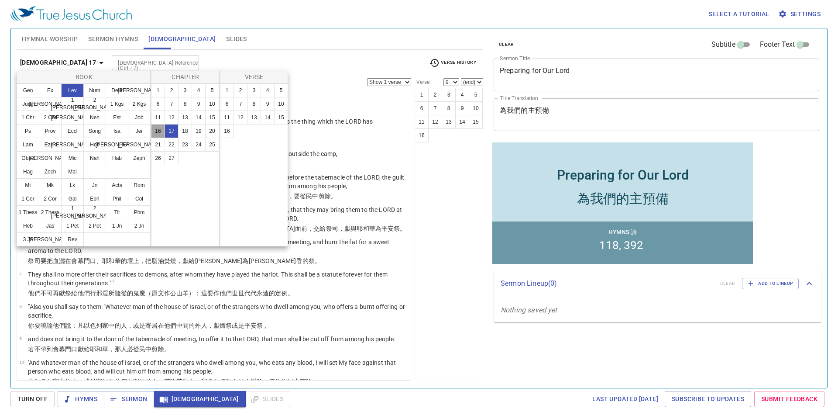
click at [155, 129] on button "16" at bounding box center [158, 131] width 14 height 14
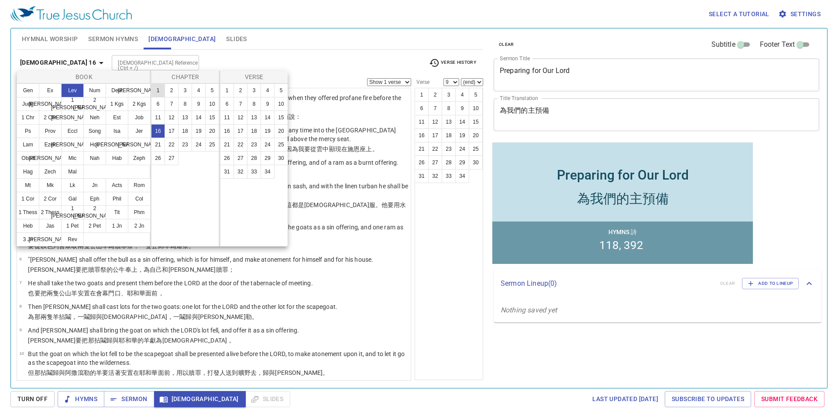
click at [155, 90] on button "1" at bounding box center [158, 90] width 14 height 14
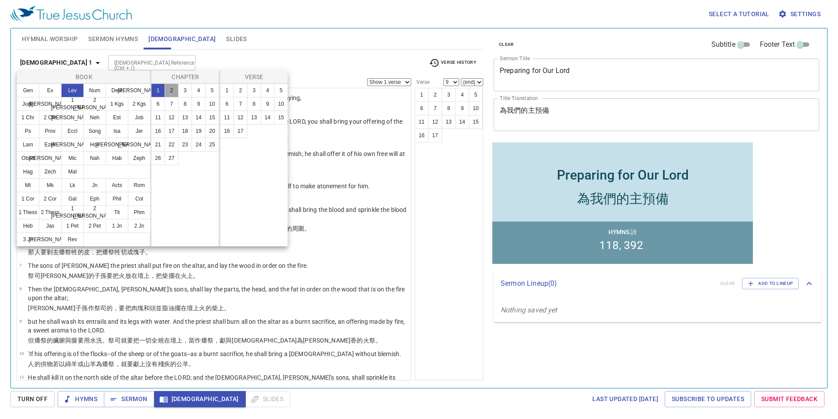
click at [167, 91] on button "2" at bounding box center [172, 90] width 14 height 14
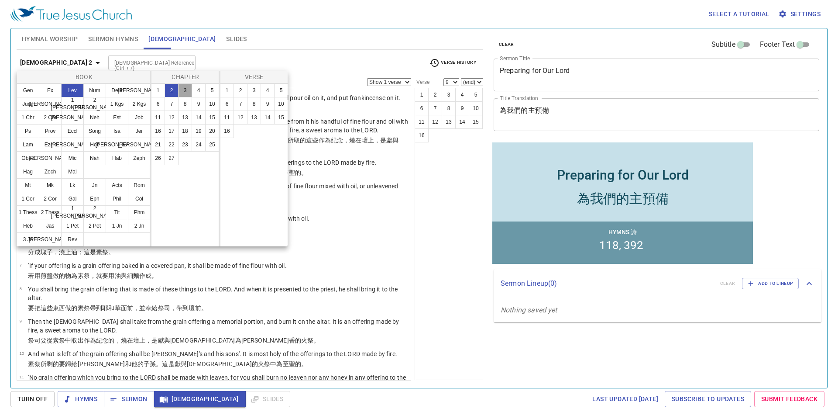
click at [179, 92] on button "3" at bounding box center [185, 90] width 14 height 14
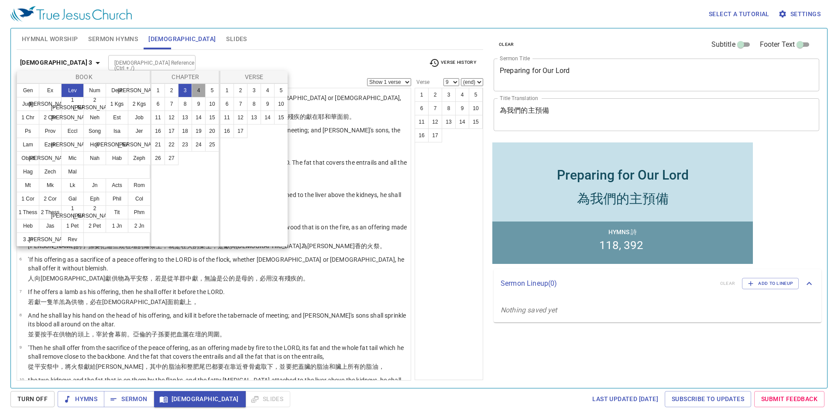
click at [194, 92] on button "4" at bounding box center [199, 90] width 14 height 14
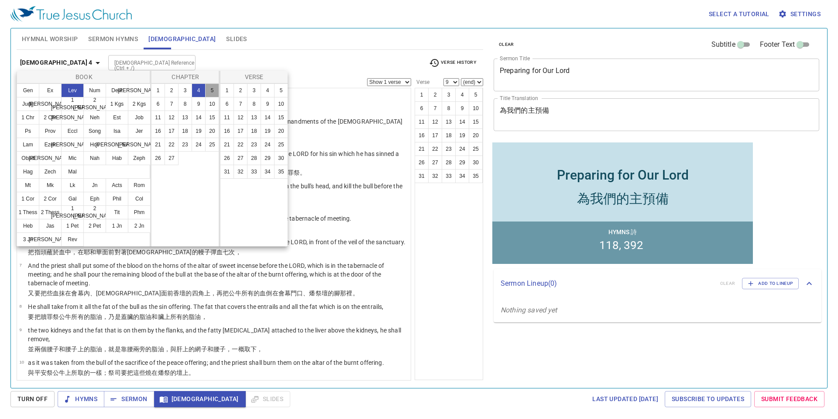
click at [213, 93] on button "5" at bounding box center [212, 90] width 14 height 14
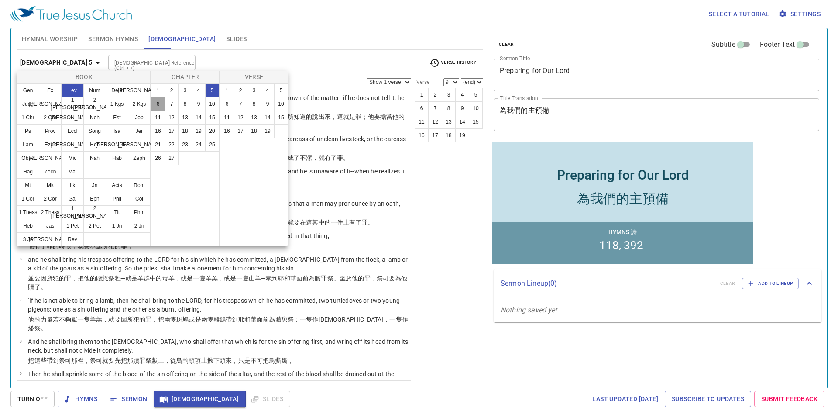
click at [158, 104] on button "6" at bounding box center [158, 104] width 14 height 14
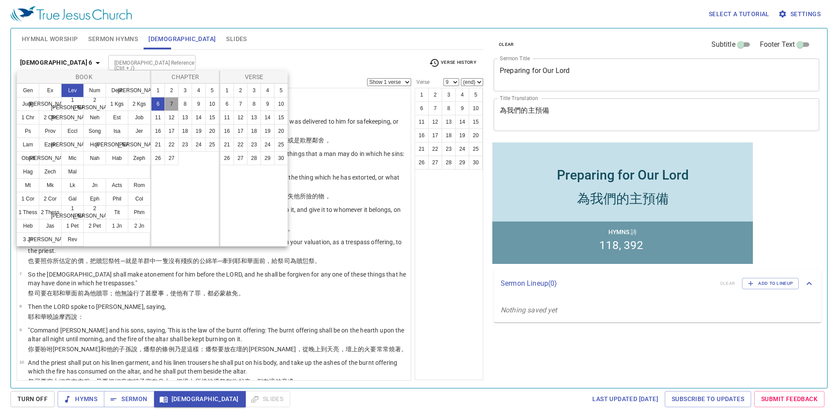
click at [169, 104] on button "7" at bounding box center [172, 104] width 14 height 14
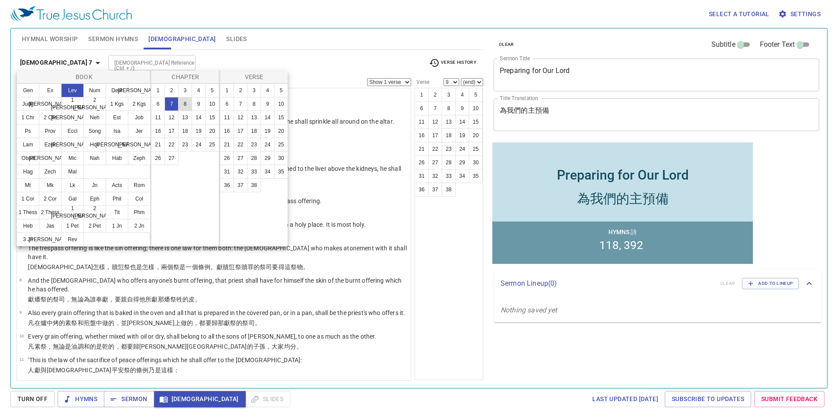
click at [182, 105] on button "8" at bounding box center [185, 104] width 14 height 14
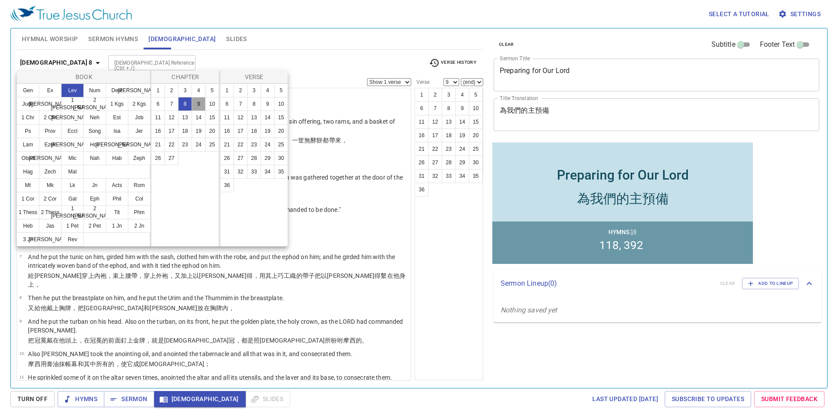
click at [196, 103] on button "9" at bounding box center [199, 104] width 14 height 14
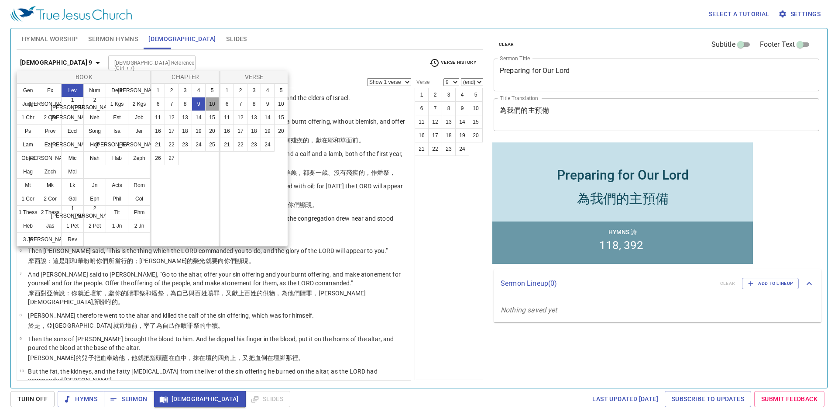
click at [210, 102] on button "10" at bounding box center [212, 104] width 14 height 14
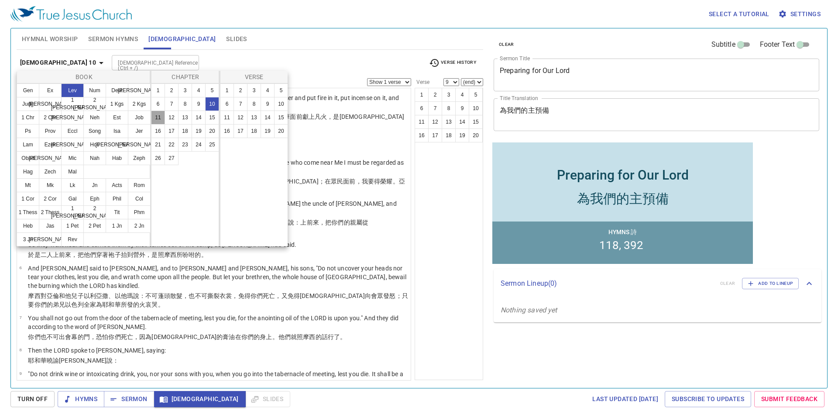
click at [161, 115] on button "11" at bounding box center [158, 117] width 14 height 14
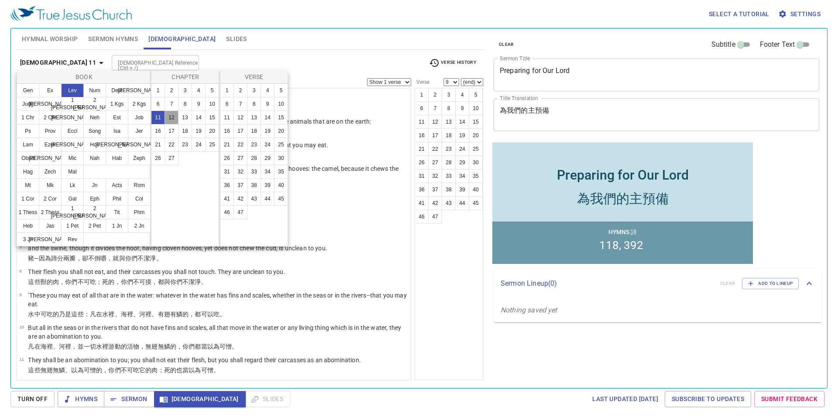
click at [170, 116] on button "12" at bounding box center [172, 117] width 14 height 14
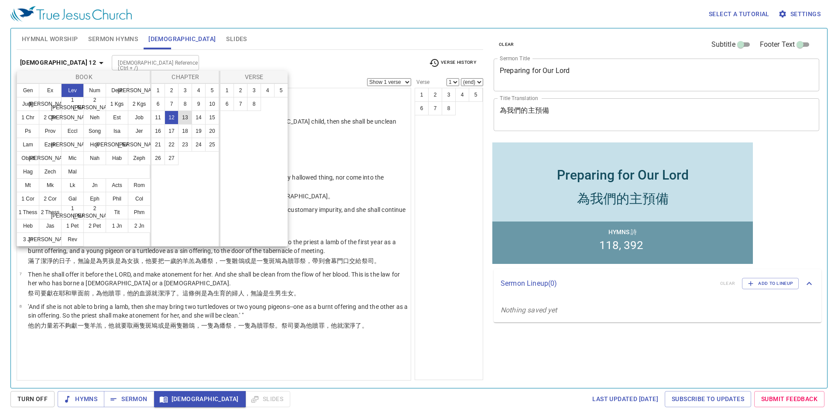
click at [183, 117] on button "13" at bounding box center [185, 117] width 14 height 14
select select "9"
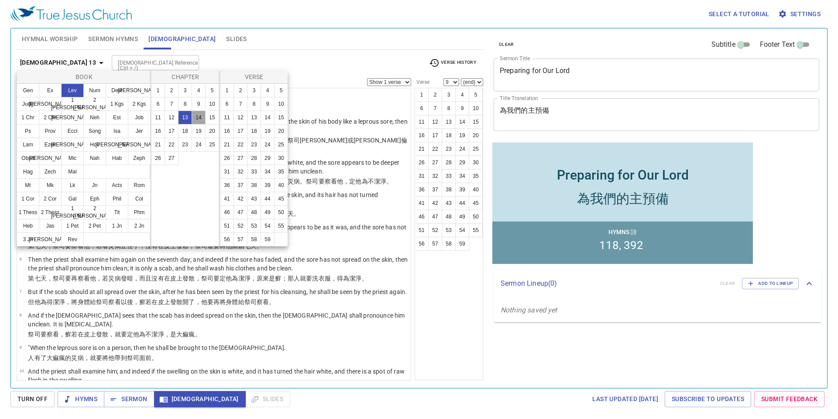
click at [199, 114] on button "14" at bounding box center [199, 117] width 14 height 14
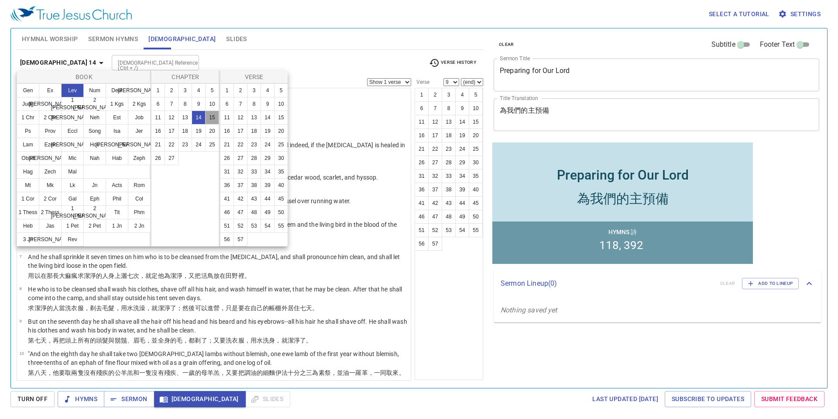
click at [211, 115] on button "15" at bounding box center [212, 117] width 14 height 14
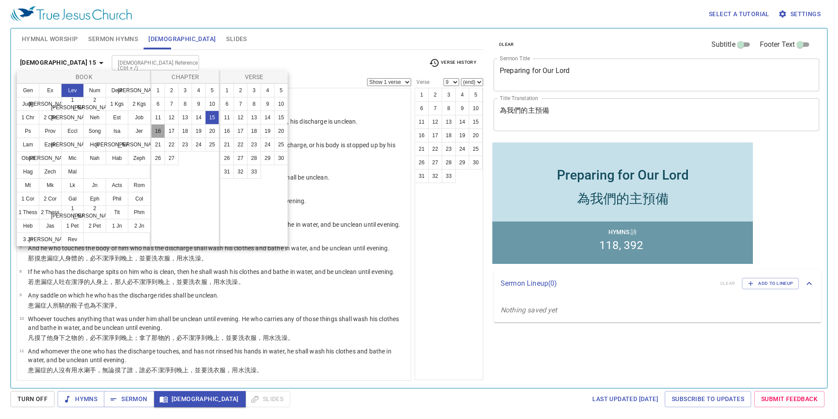
click at [158, 132] on button "16" at bounding box center [158, 131] width 14 height 14
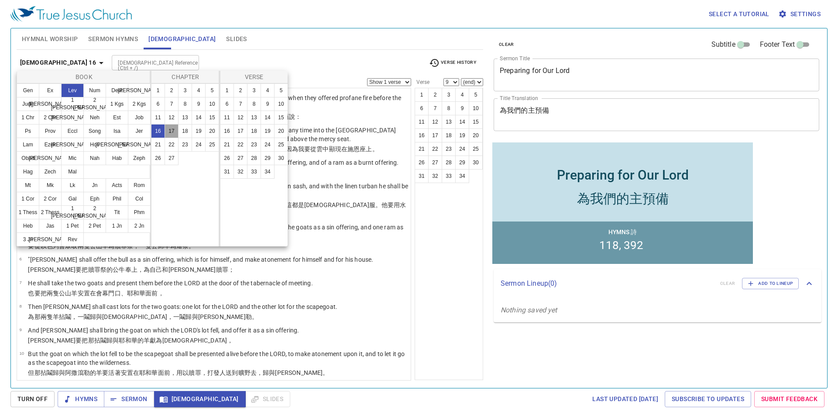
click at [169, 130] on button "17" at bounding box center [172, 131] width 14 height 14
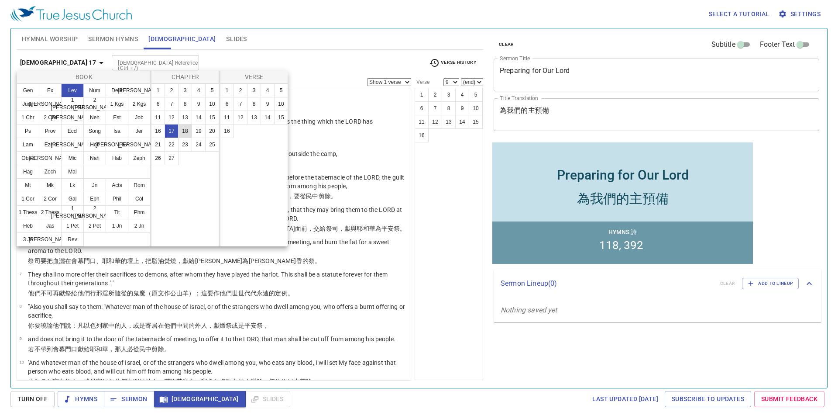
click at [188, 129] on button "18" at bounding box center [185, 131] width 14 height 14
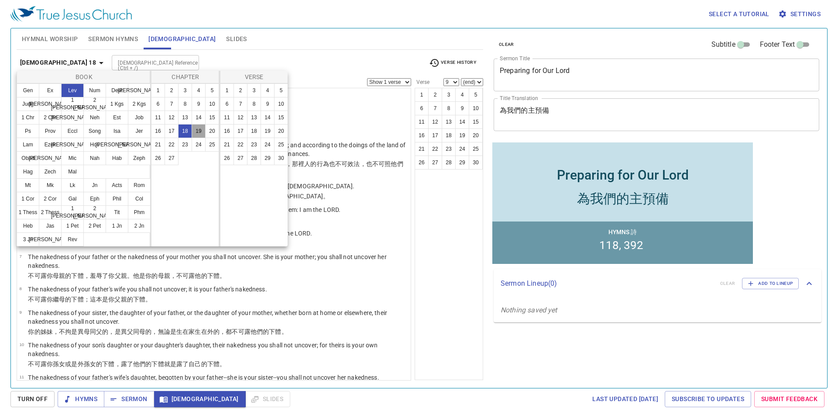
click at [198, 131] on button "19" at bounding box center [199, 131] width 14 height 14
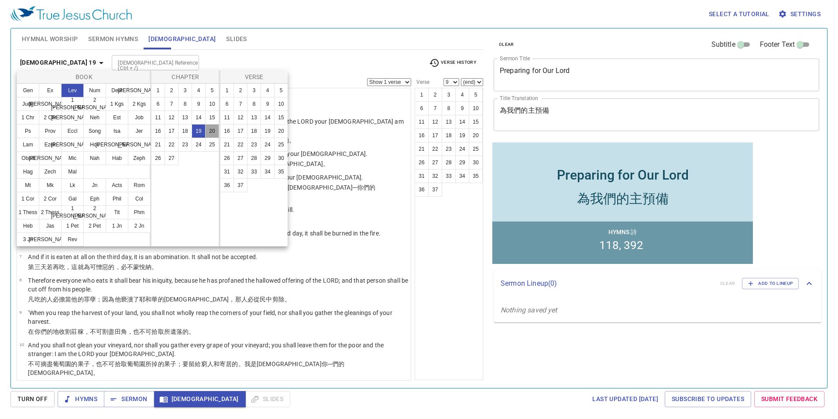
click at [213, 131] on button "20" at bounding box center [212, 131] width 14 height 14
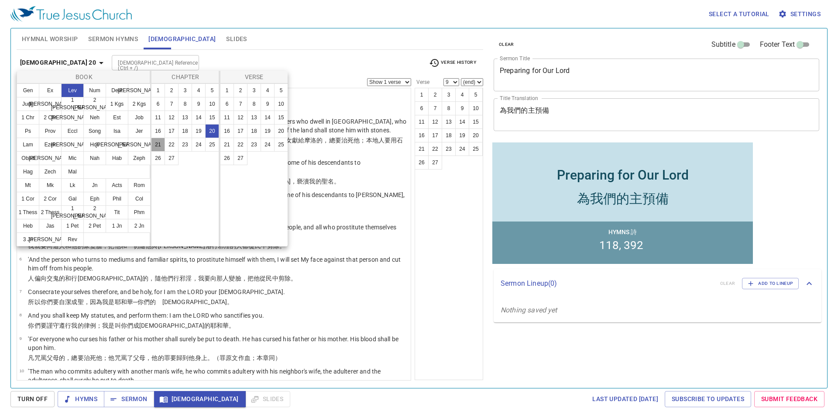
click at [161, 142] on button "21" at bounding box center [158, 144] width 14 height 14
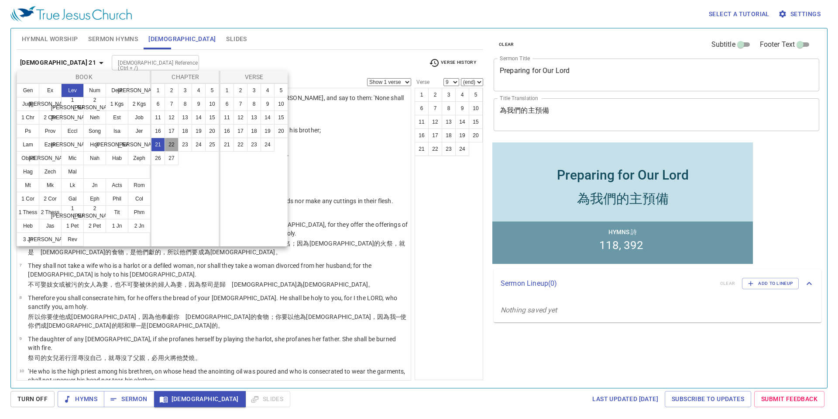
click at [172, 147] on button "22" at bounding box center [172, 144] width 14 height 14
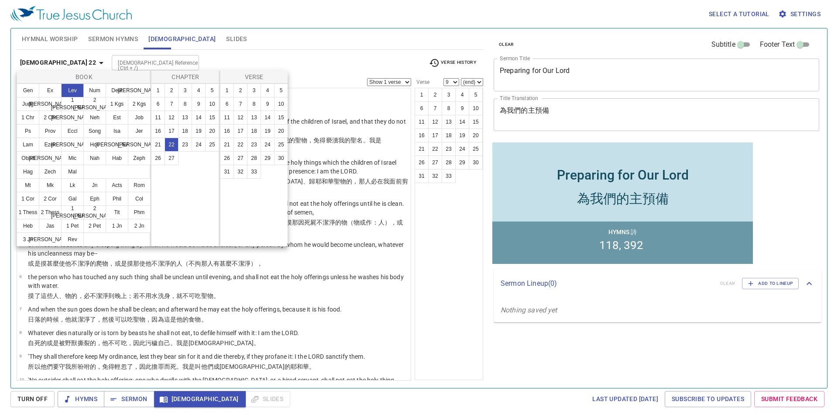
click at [287, 241] on div "1 2 3 4 5 6 7 8 9 10 11 12 13 14 15 16 17 18 19 20 21 22 23 24 25 26 27 28 29 3…" at bounding box center [254, 164] width 69 height 163
click at [183, 141] on button "23" at bounding box center [185, 144] width 14 height 14
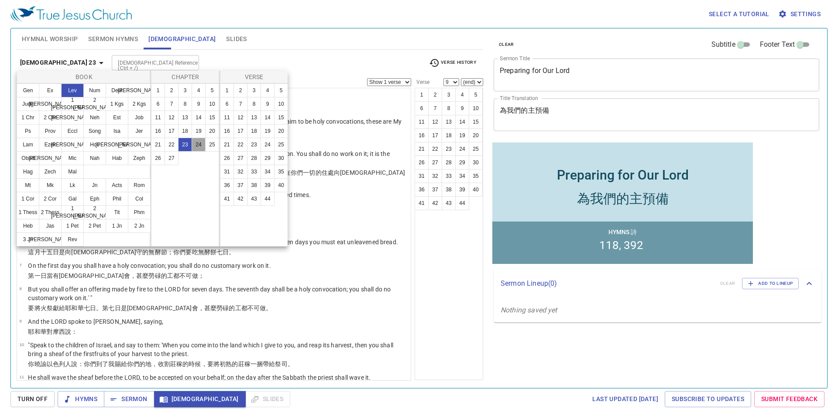
click at [197, 146] on button "24" at bounding box center [199, 144] width 14 height 14
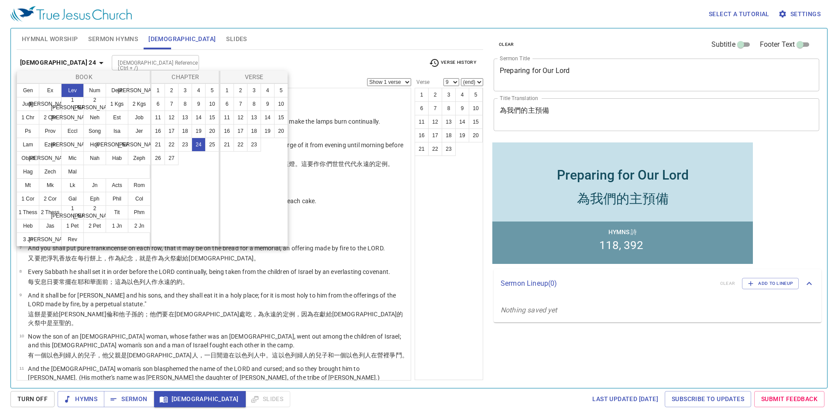
click at [198, 146] on button "24" at bounding box center [199, 144] width 14 height 14
click at [213, 146] on button "25" at bounding box center [212, 144] width 14 height 14
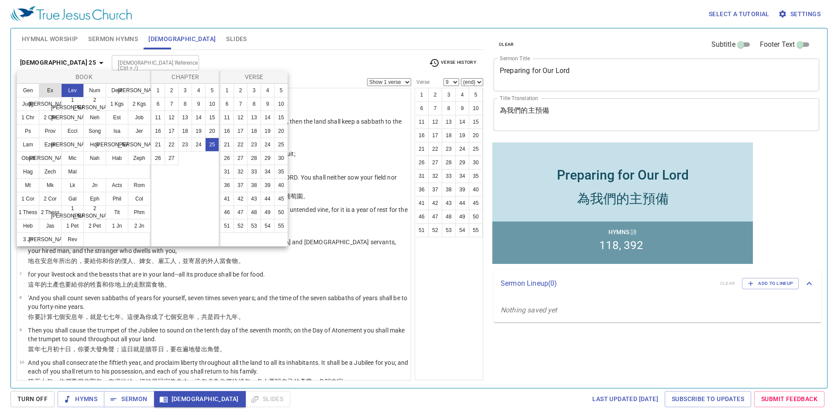
click at [57, 90] on button "Ex" at bounding box center [50, 90] width 23 height 14
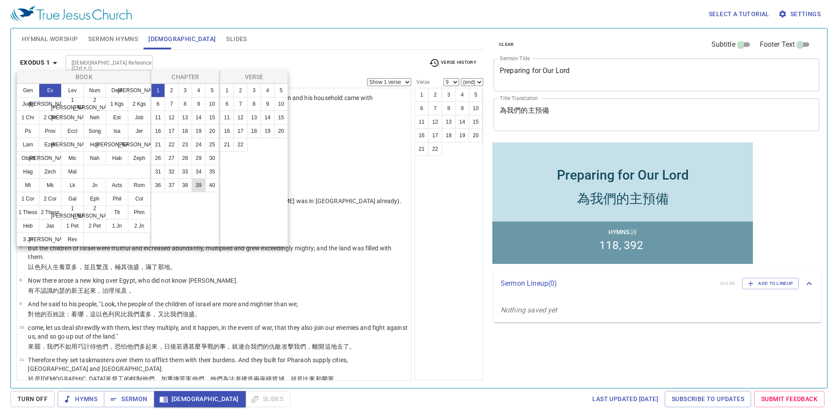
click at [196, 183] on button "39" at bounding box center [199, 185] width 14 height 14
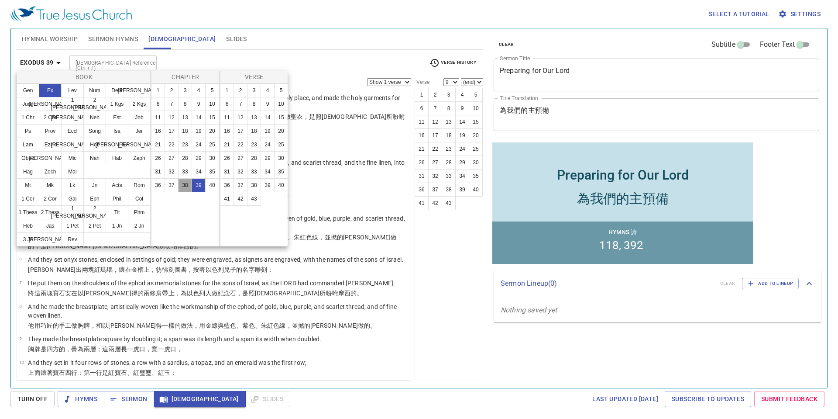
click at [188, 182] on button "38" at bounding box center [185, 185] width 14 height 14
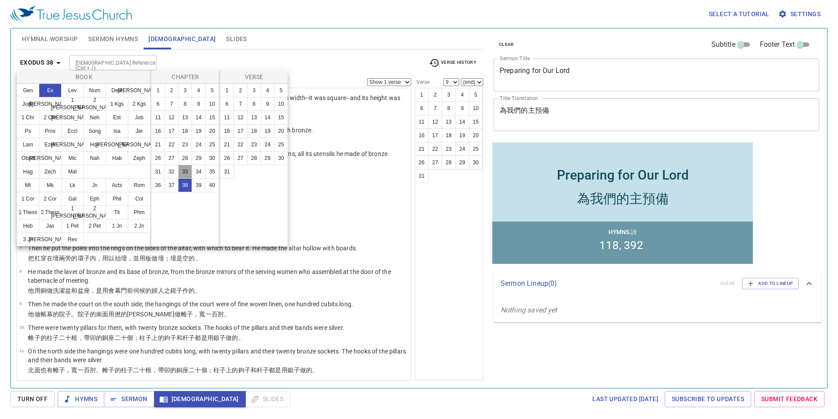
click at [182, 172] on button "33" at bounding box center [185, 172] width 14 height 14
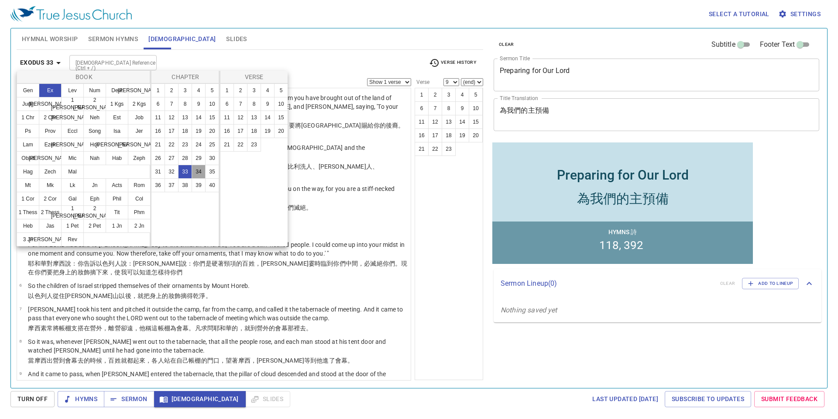
click at [194, 174] on button "34" at bounding box center [199, 172] width 14 height 14
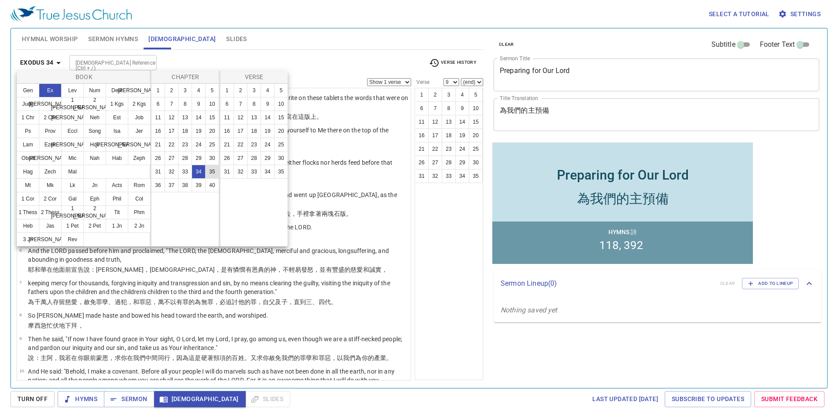
click at [211, 174] on button "35" at bounding box center [212, 172] width 14 height 14
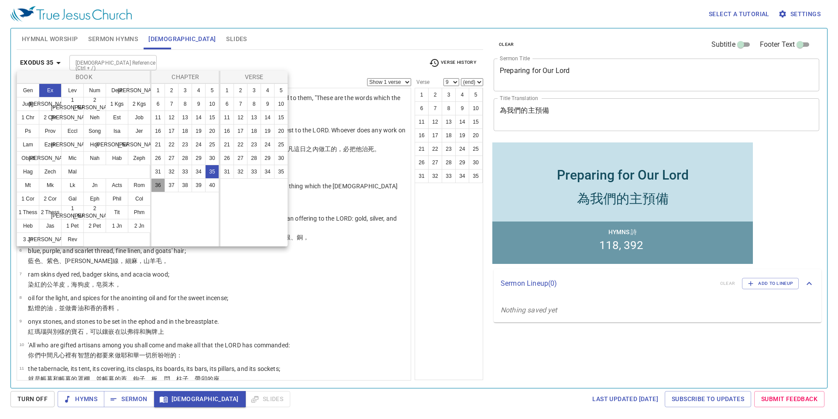
click at [161, 183] on button "36" at bounding box center [158, 185] width 14 height 14
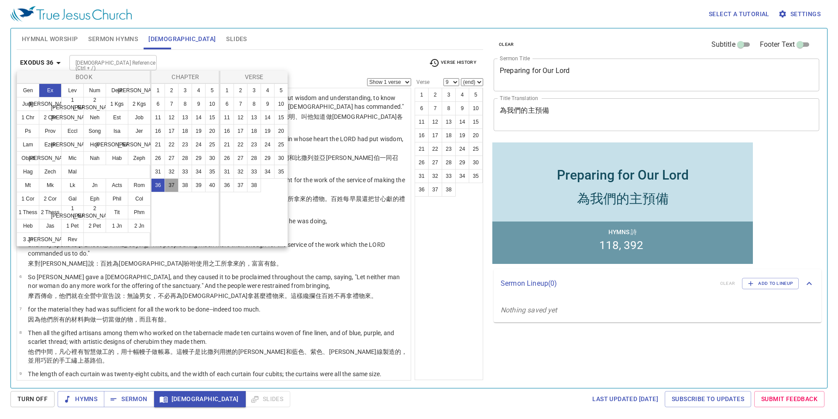
click at [170, 184] on button "37" at bounding box center [172, 185] width 14 height 14
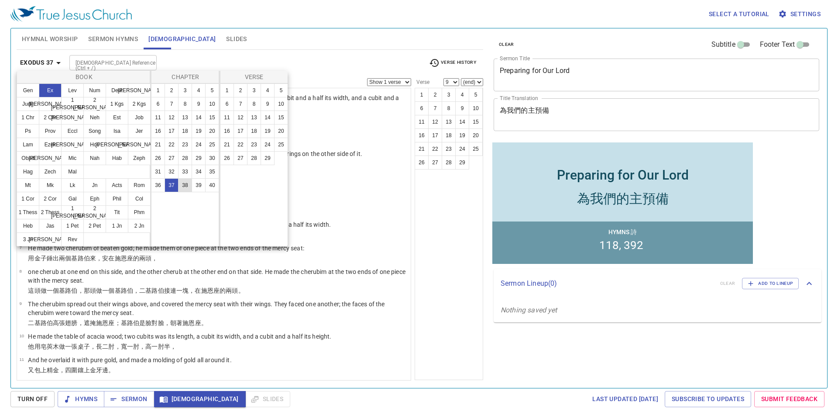
click at [183, 184] on button "38" at bounding box center [185, 185] width 14 height 14
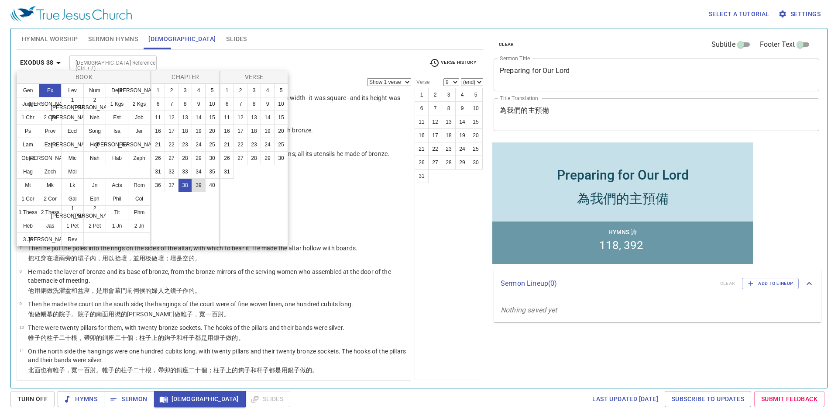
click at [197, 183] on button "39" at bounding box center [199, 185] width 14 height 14
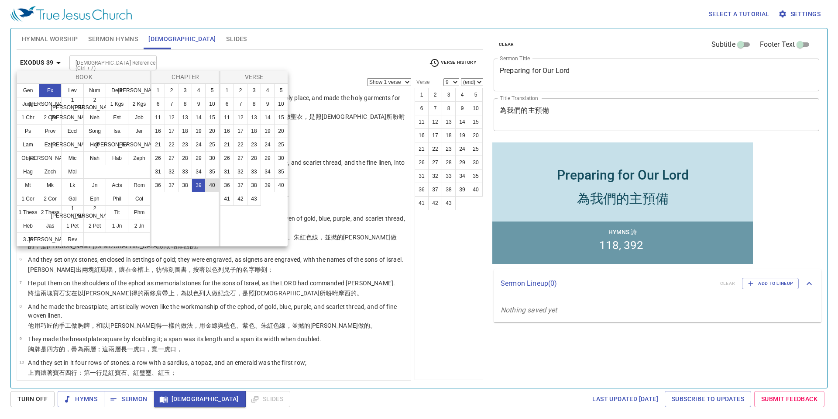
click at [213, 183] on button "40" at bounding box center [212, 185] width 14 height 14
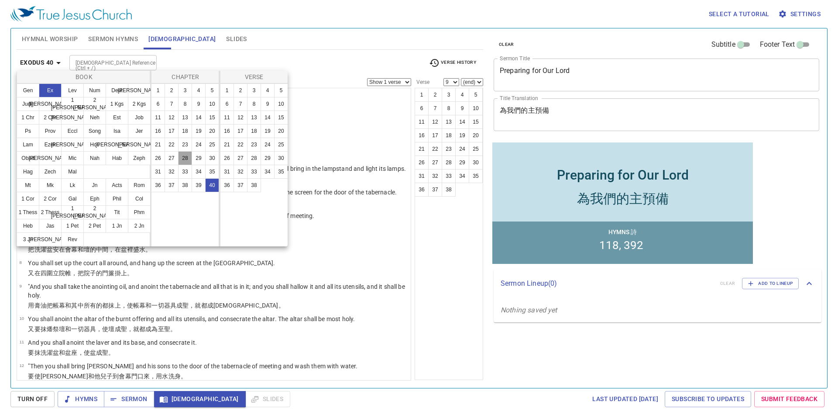
click at [179, 163] on button "28" at bounding box center [185, 158] width 14 height 14
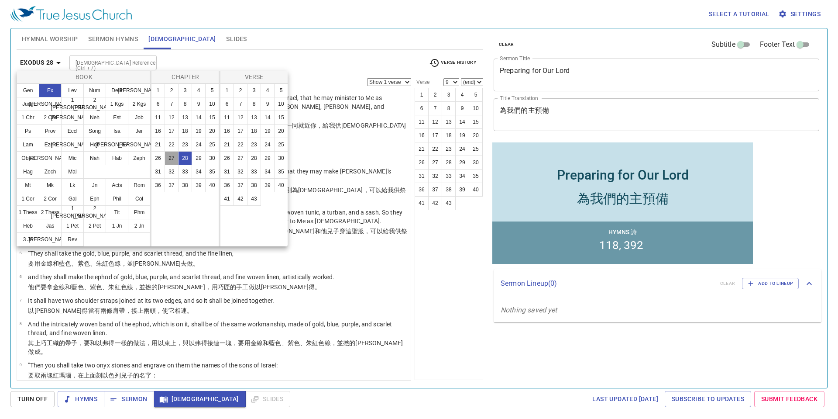
click at [170, 156] on button "27" at bounding box center [172, 158] width 14 height 14
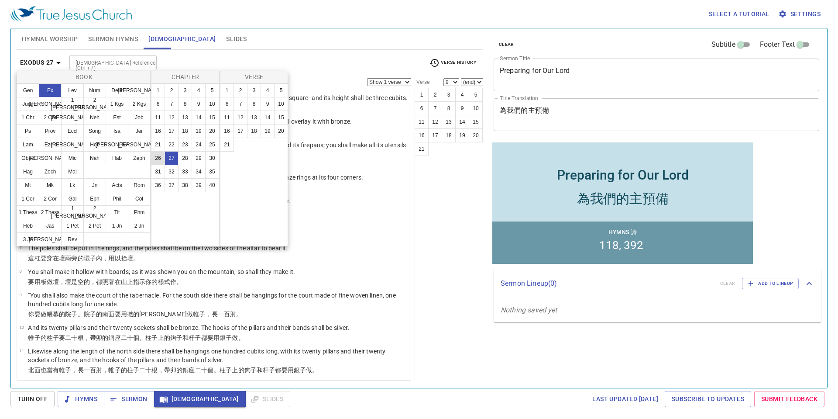
click at [161, 153] on button "26" at bounding box center [158, 158] width 14 height 14
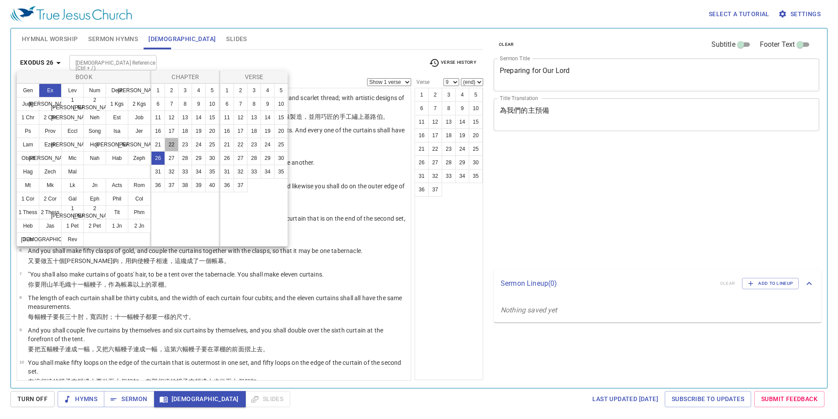
select select "9"
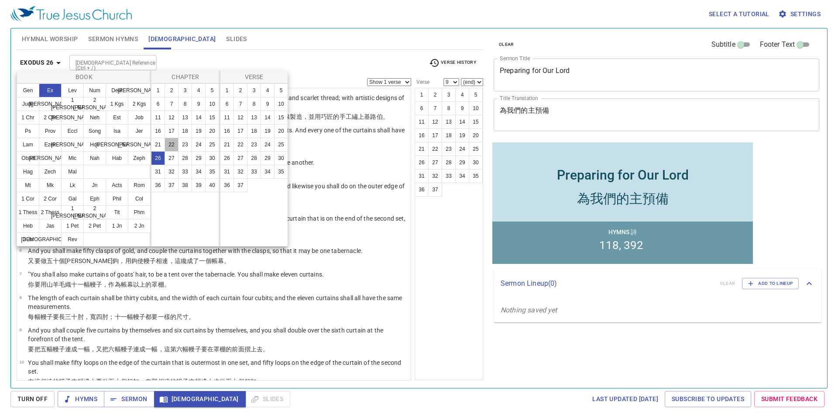
click at [169, 146] on button "22" at bounding box center [172, 144] width 14 height 14
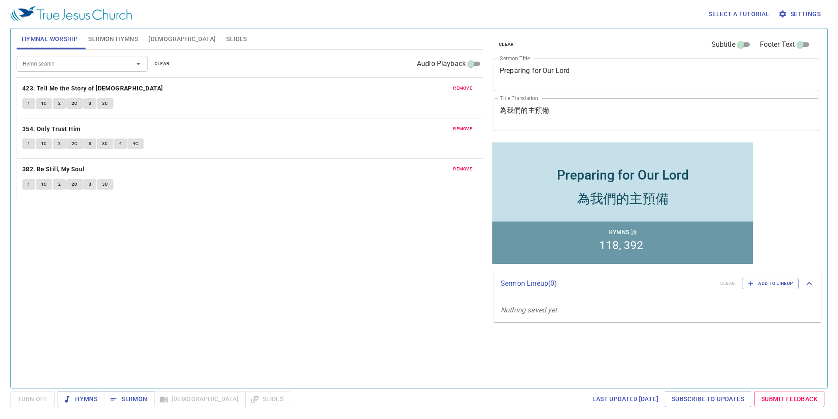
click at [157, 36] on span "[DEMOGRAPHIC_DATA]" at bounding box center [181, 39] width 67 height 11
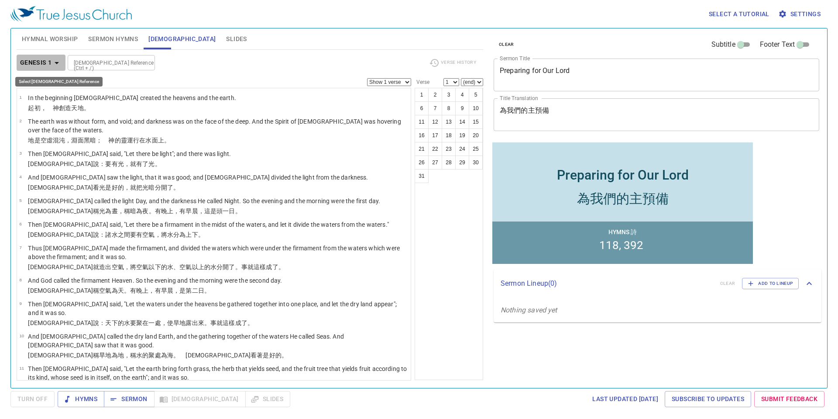
click at [53, 62] on icon "button" at bounding box center [57, 63] width 10 height 10
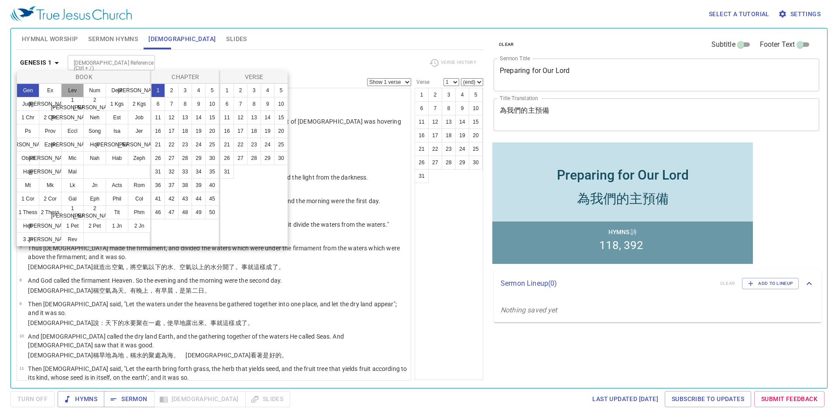
click at [73, 90] on button "Lev" at bounding box center [72, 90] width 23 height 14
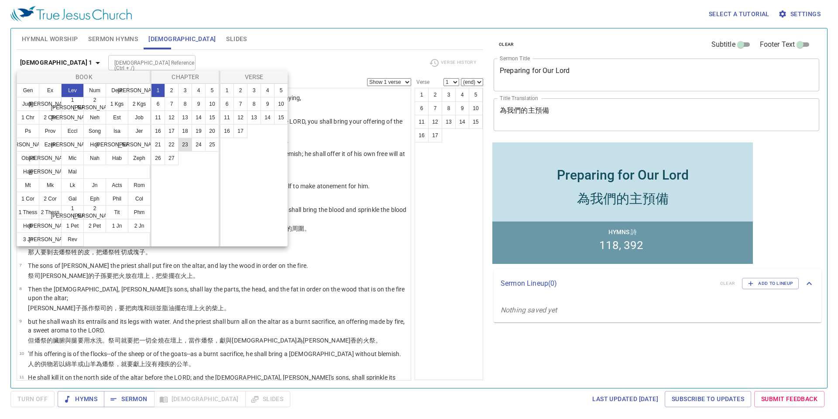
click at [190, 142] on button "23" at bounding box center [185, 144] width 14 height 14
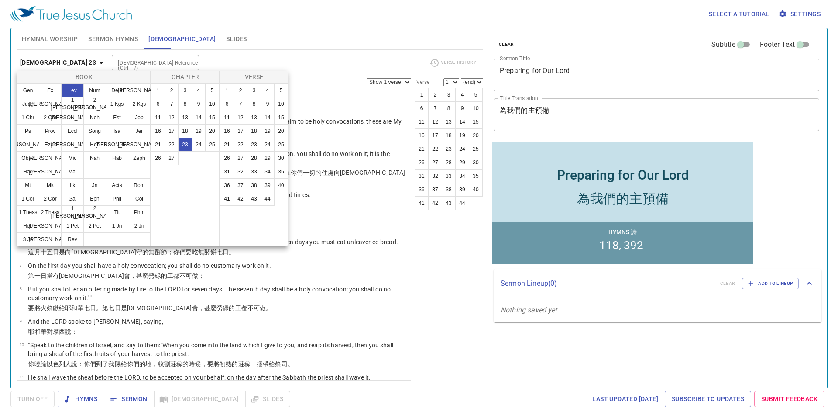
click at [406, 279] on div at bounding box center [419, 209] width 838 height 419
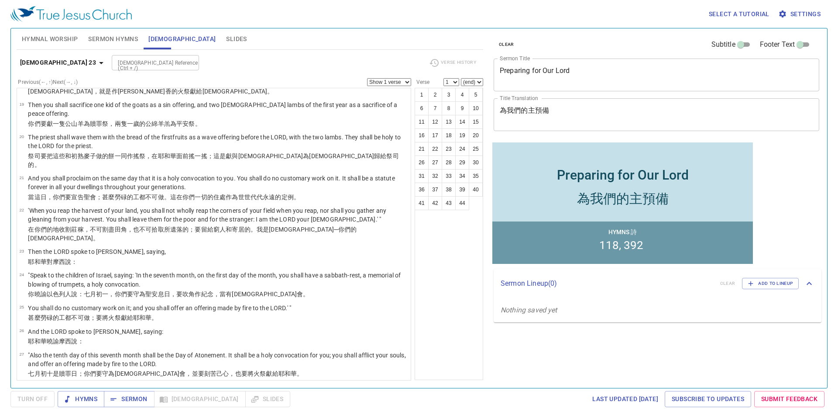
scroll to position [549, 0]
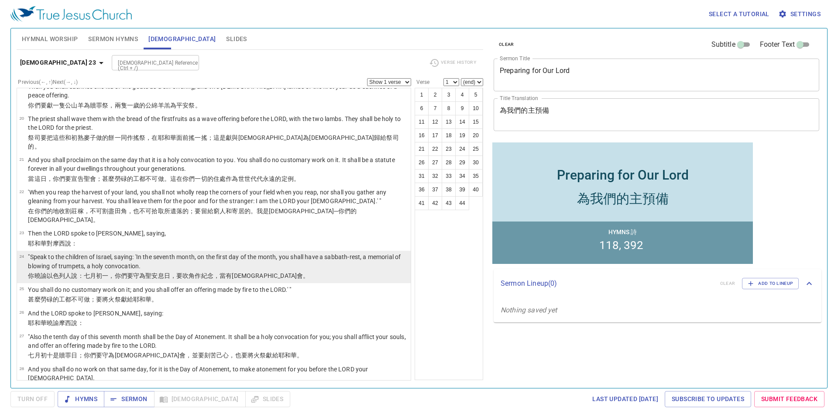
click at [263, 271] on p "你曉諭 以色列 人 說 ：七 月 初一 ，你們要守為聖安息日 ，要吹 角作紀念 ，當有[DEMOGRAPHIC_DATA] 。" at bounding box center [218, 275] width 380 height 9
select select "24"
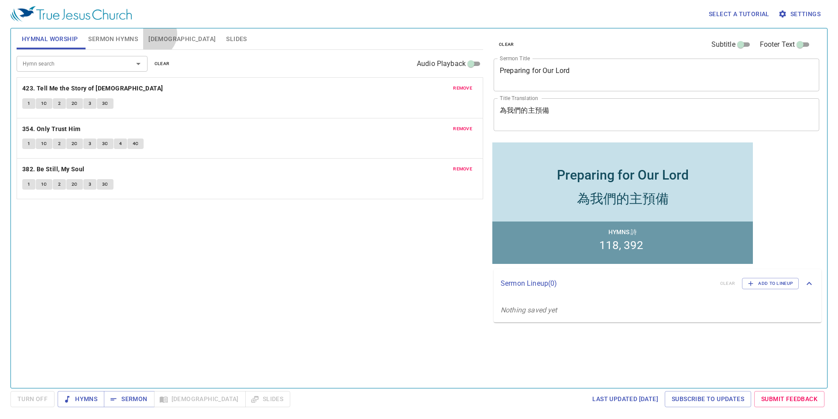
click at [153, 34] on span "[DEMOGRAPHIC_DATA]" at bounding box center [181, 39] width 67 height 11
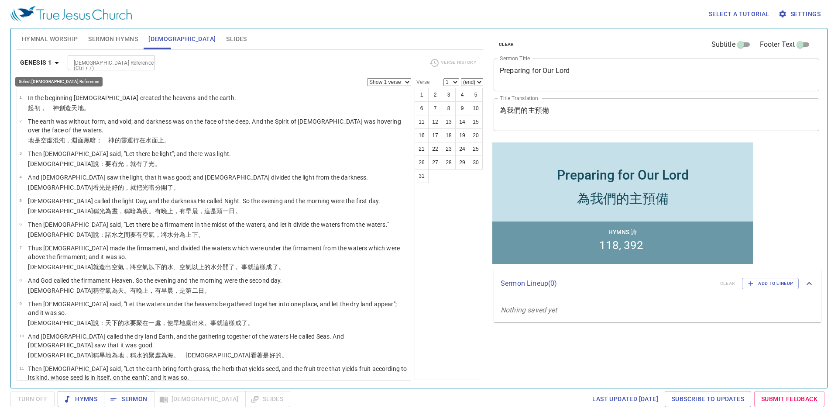
click at [58, 63] on icon "button" at bounding box center [57, 63] width 10 height 10
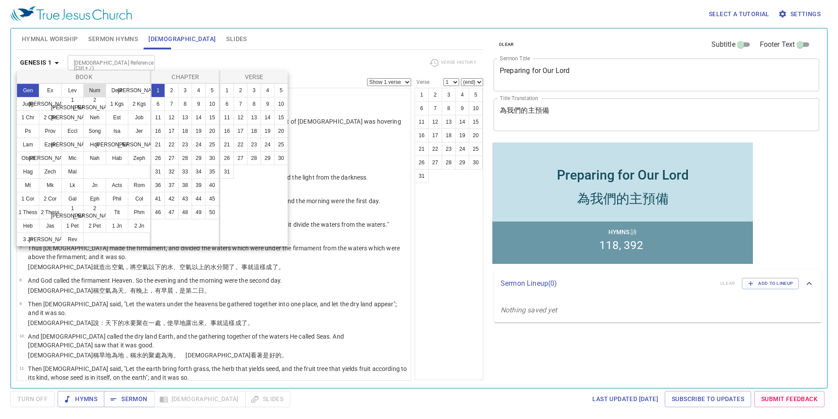
click at [93, 86] on button "Num" at bounding box center [94, 90] width 23 height 14
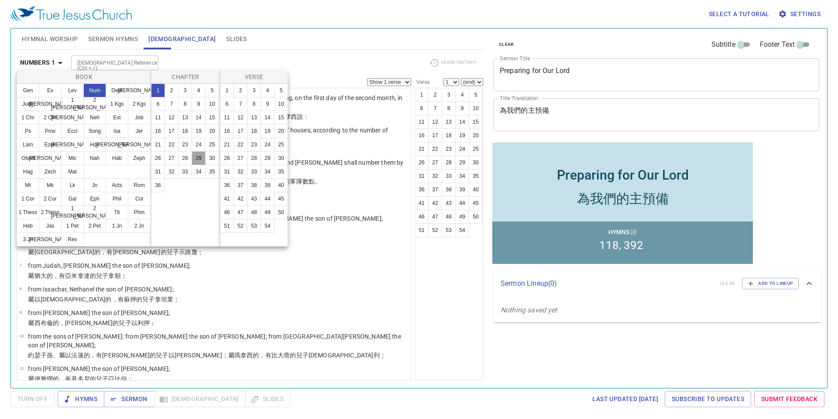
click at [198, 157] on button "29" at bounding box center [199, 158] width 14 height 14
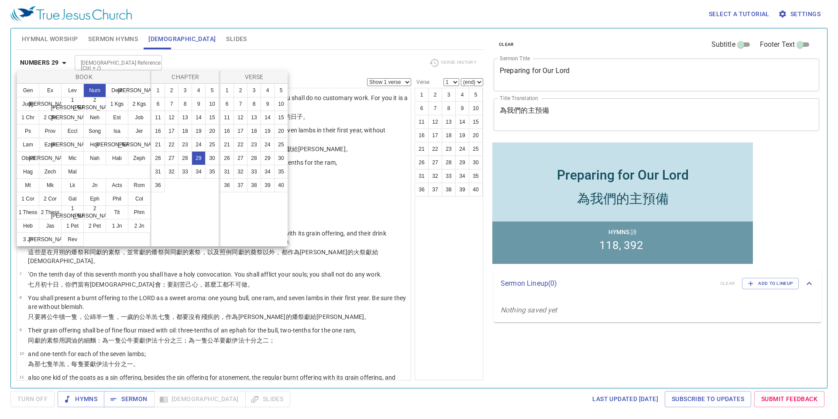
click at [374, 261] on div at bounding box center [419, 209] width 838 height 419
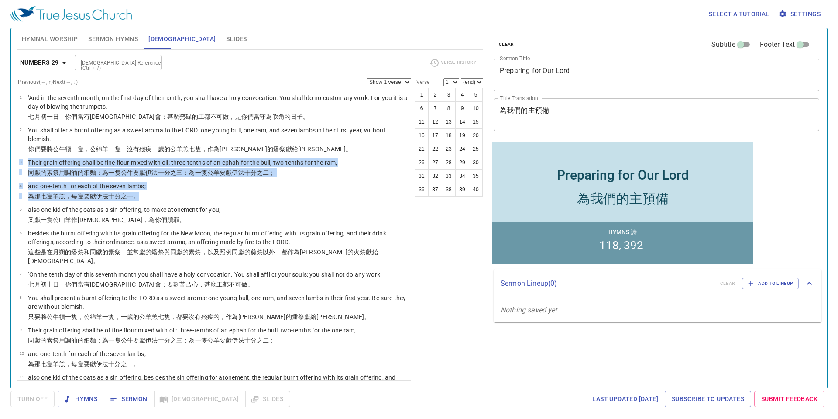
drag, startPoint x: 402, startPoint y: 159, endPoint x: 409, endPoint y: 227, distance: 67.5
click at [409, 227] on ul "1 'And in the seventh month, on the first day of the month, you shall have a ho…" at bounding box center [214, 234] width 395 height 292
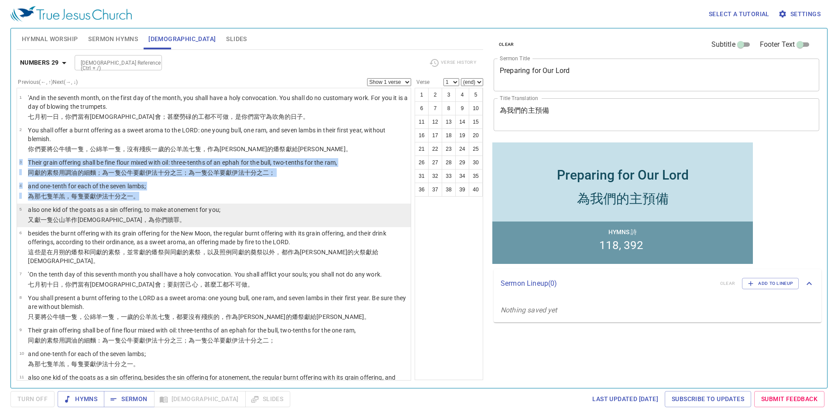
click at [402, 227] on li "5 also one kid of the goats as a sin offering, to make atonement for you; 又獻一隻 …" at bounding box center [214, 215] width 394 height 24
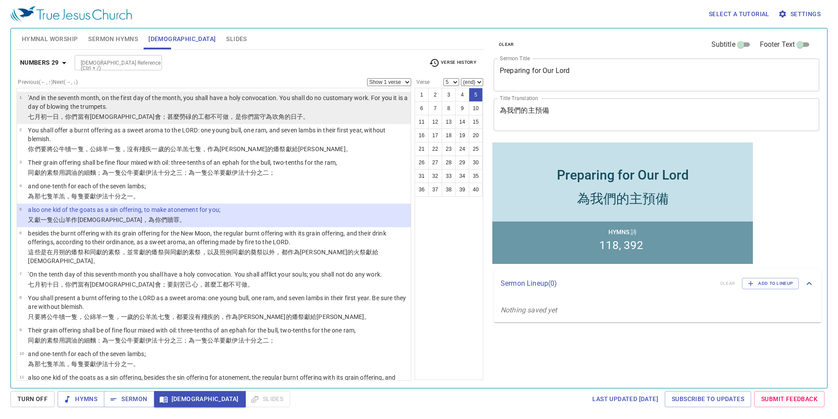
click at [245, 107] on p "'And in the seventh month, on the first day of the month, you shall have a holy…" at bounding box center [218, 101] width 380 height 17
select select "1"
